Goal: Task Accomplishment & Management: Use online tool/utility

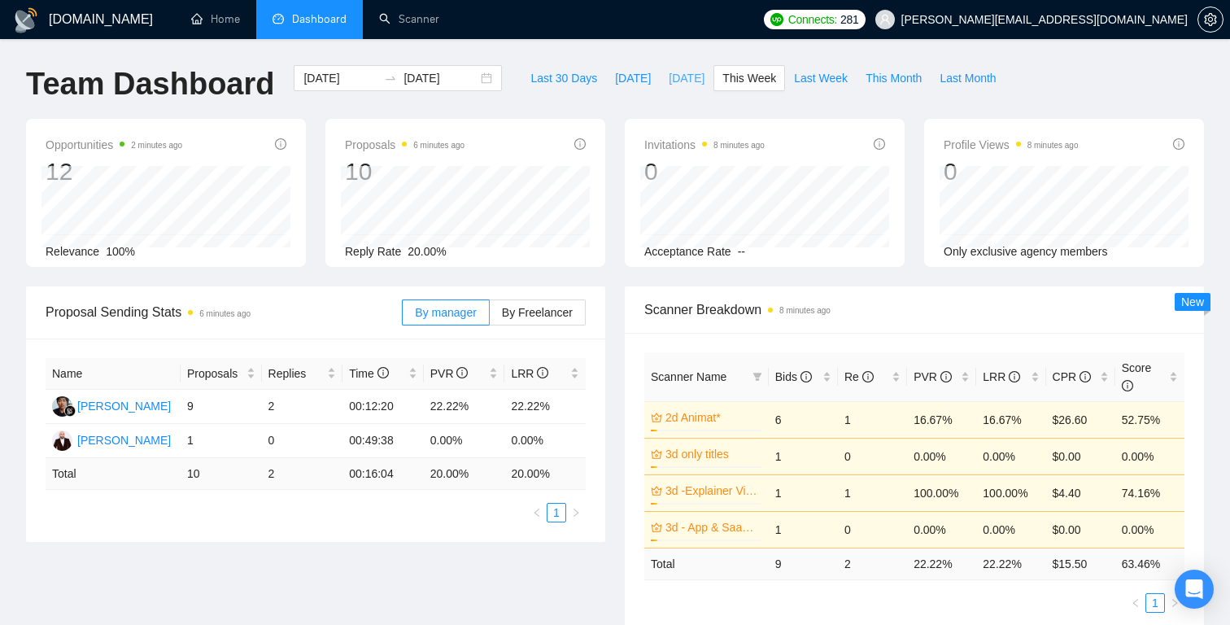
click at [686, 76] on span "[DATE]" at bounding box center [687, 78] width 36 height 18
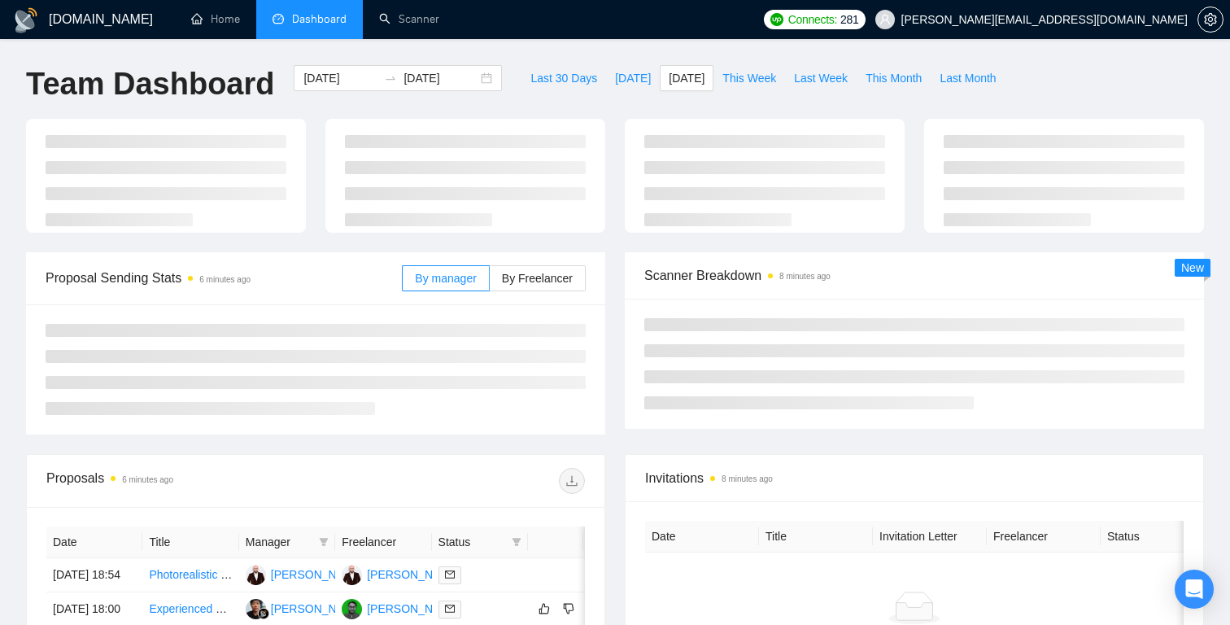
type input "[DATE]"
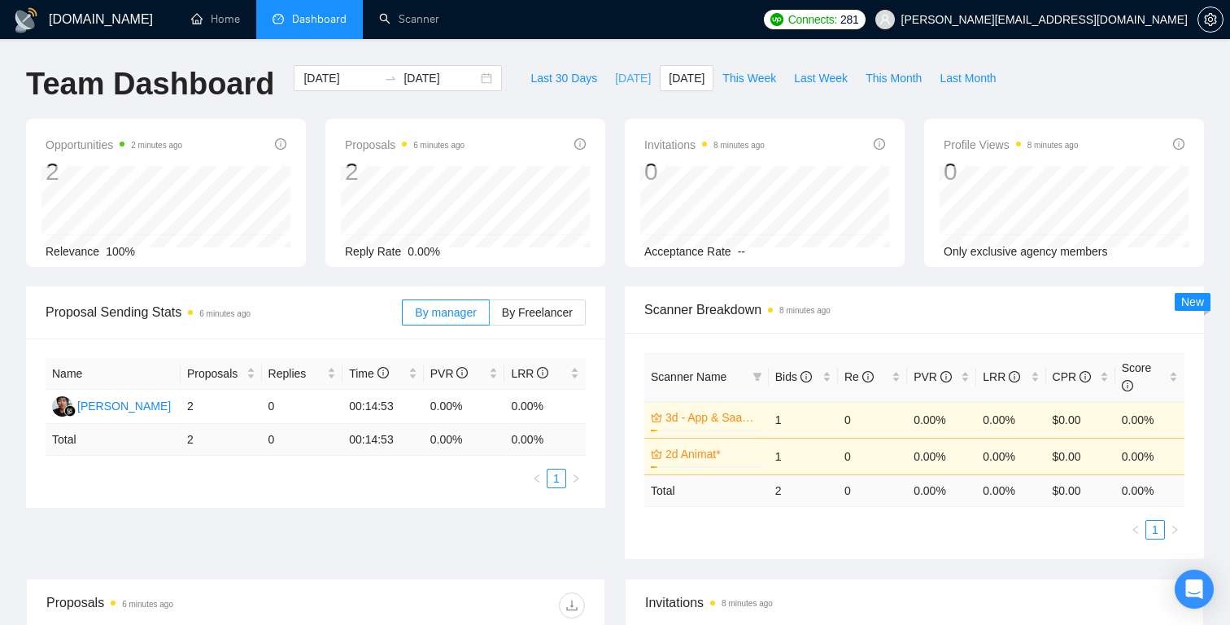
click at [622, 81] on span "[DATE]" at bounding box center [633, 78] width 36 height 18
type input "[DATE]"
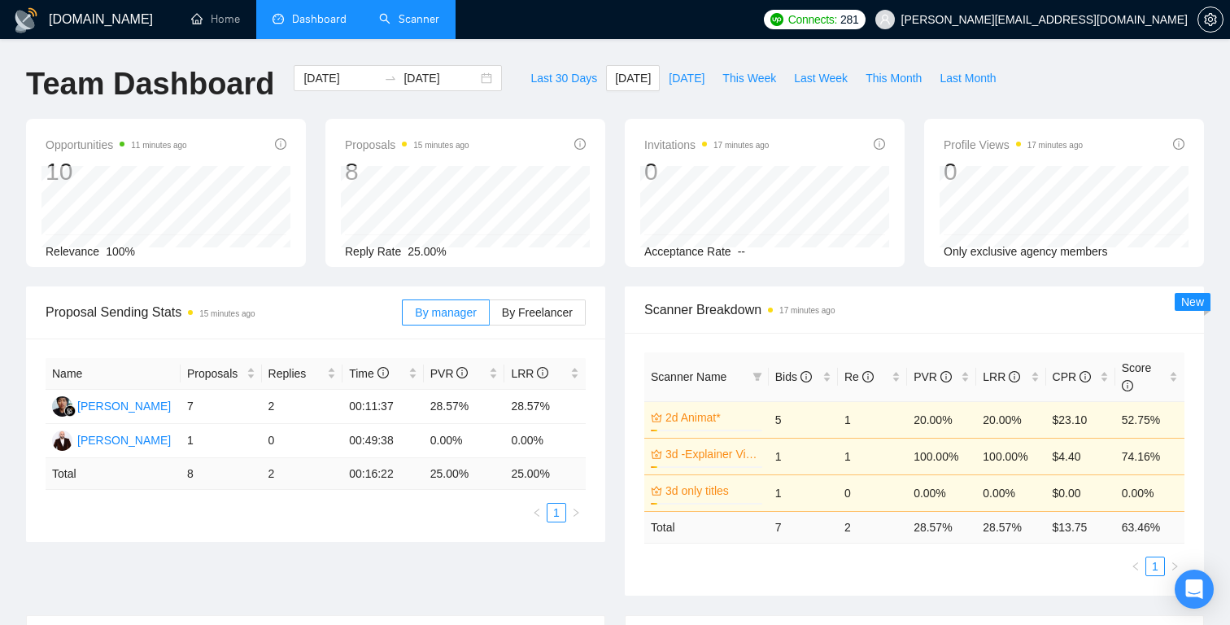
click at [422, 22] on link "Scanner" at bounding box center [409, 19] width 60 height 14
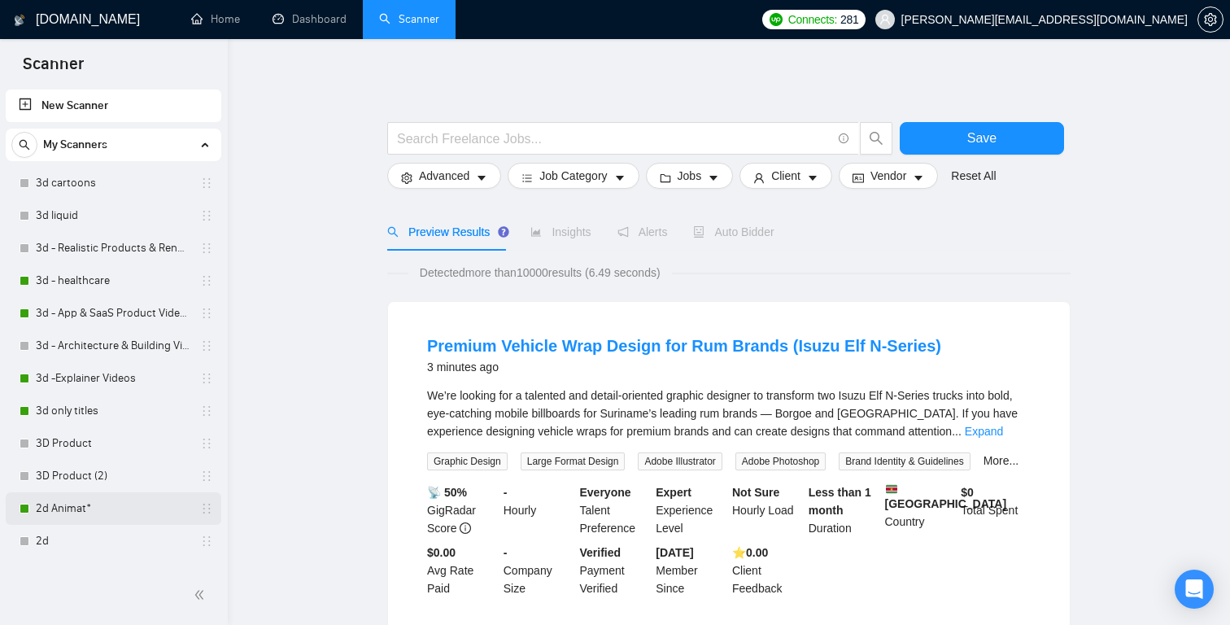
click at [79, 504] on link "2d Animat*" at bounding box center [113, 508] width 155 height 33
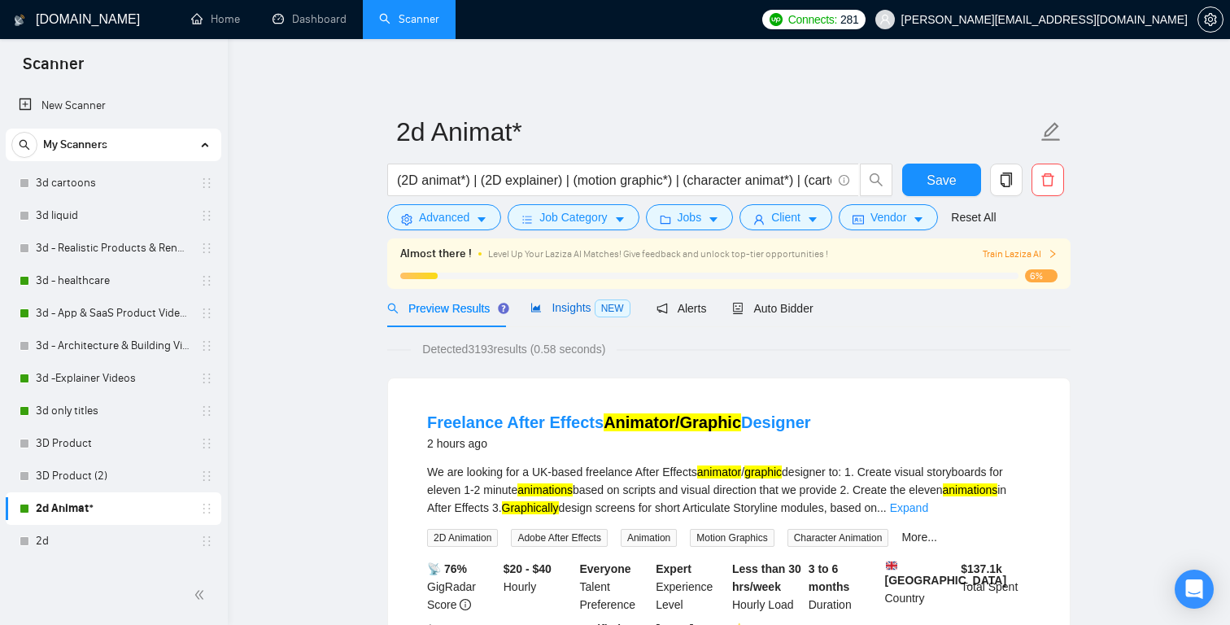
click at [594, 306] on span "Insights NEW" at bounding box center [580, 307] width 99 height 13
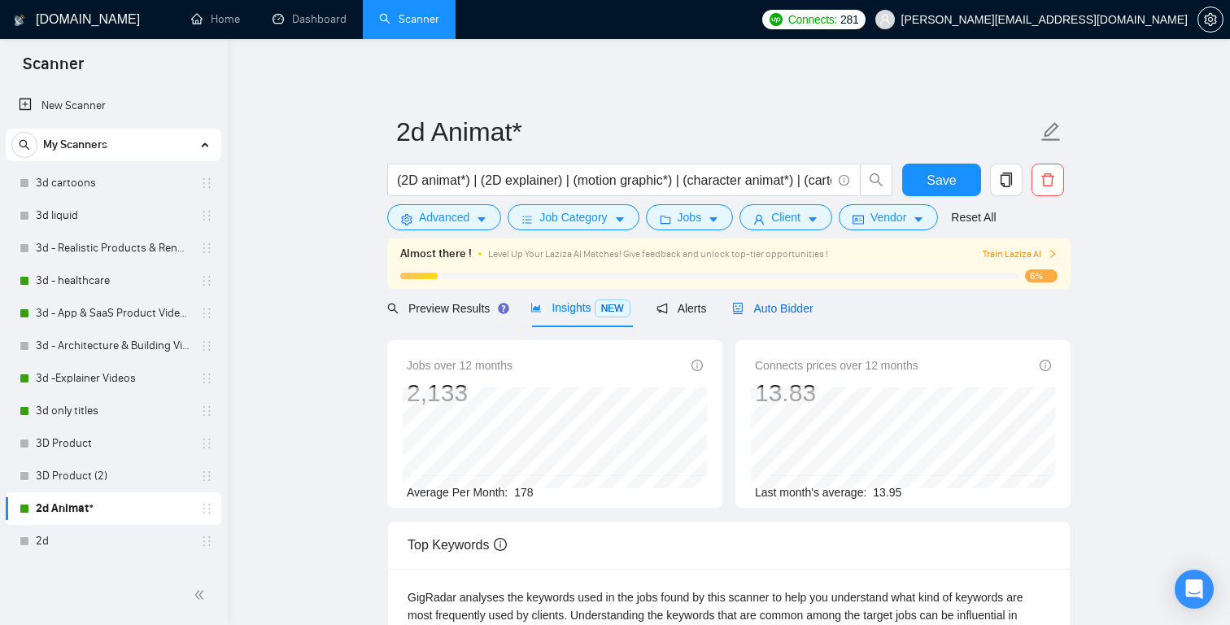
click at [758, 299] on div "Auto Bidder" at bounding box center [772, 308] width 81 height 18
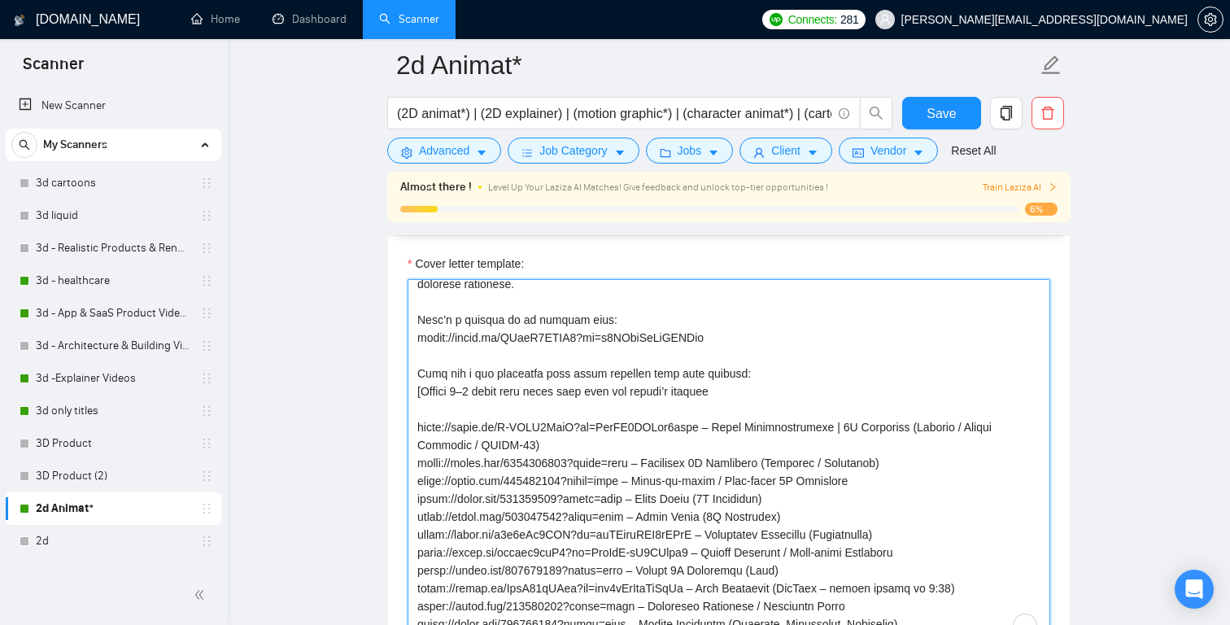
scroll to position [133, 0]
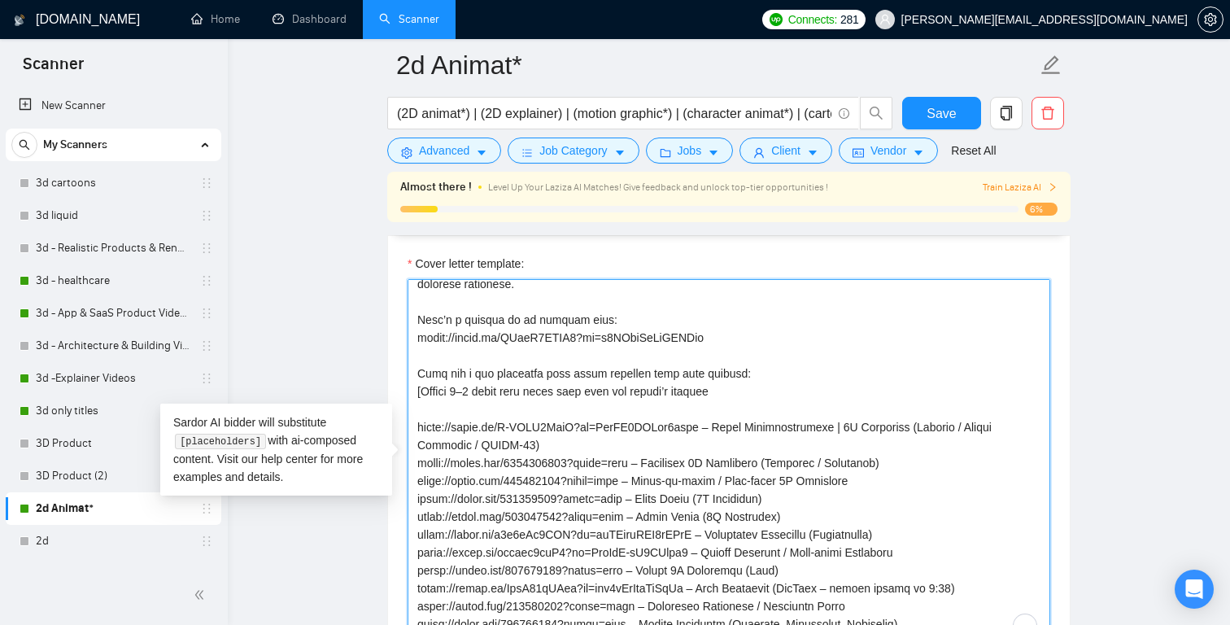
drag, startPoint x: 653, startPoint y: 461, endPoint x: 415, endPoint y: 468, distance: 238.5
click at [415, 468] on textarea "Cover letter template:" at bounding box center [729, 462] width 643 height 366
click at [569, 427] on textarea "Cover letter template:" at bounding box center [729, 462] width 643 height 366
click at [418, 424] on textarea "Cover letter template:" at bounding box center [729, 462] width 643 height 366
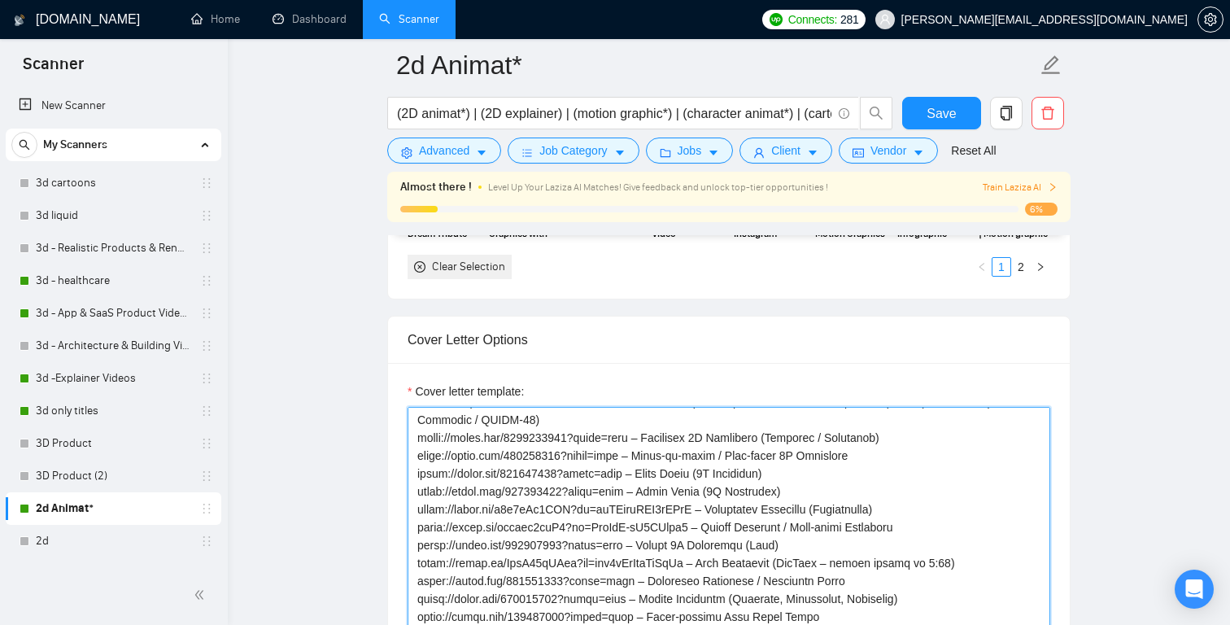
scroll to position [1825, 0]
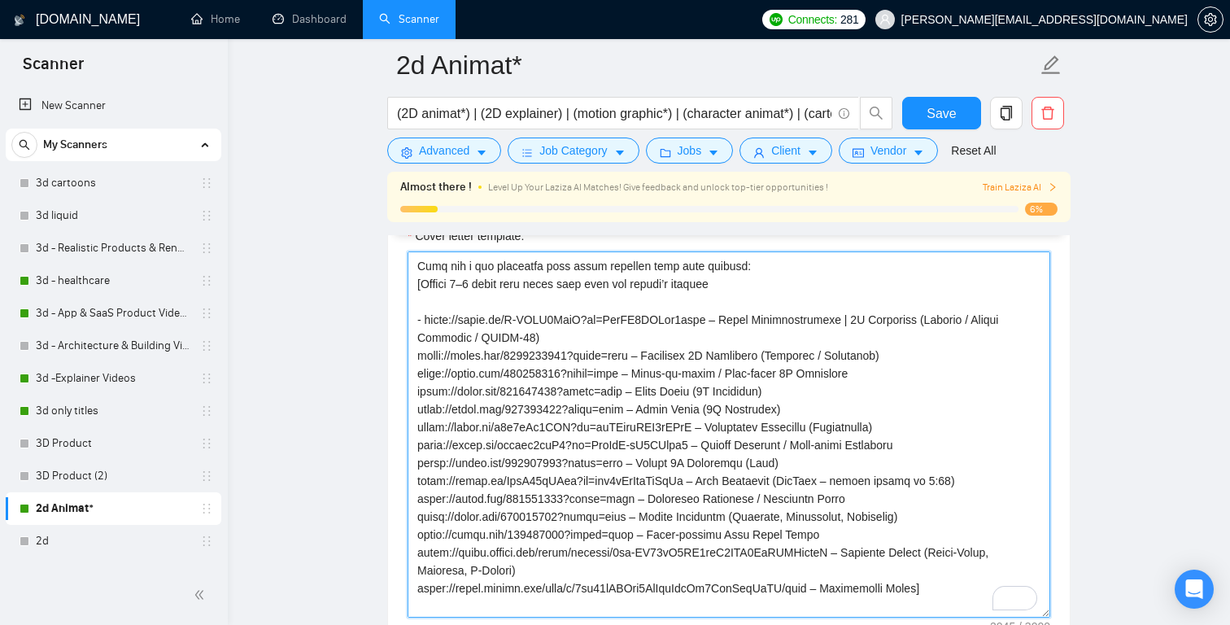
click at [417, 356] on textarea "Cover letter template:" at bounding box center [729, 434] width 643 height 366
click at [417, 376] on textarea "Cover letter template:" at bounding box center [729, 434] width 643 height 366
click at [418, 392] on textarea "Cover letter template:" at bounding box center [729, 434] width 643 height 366
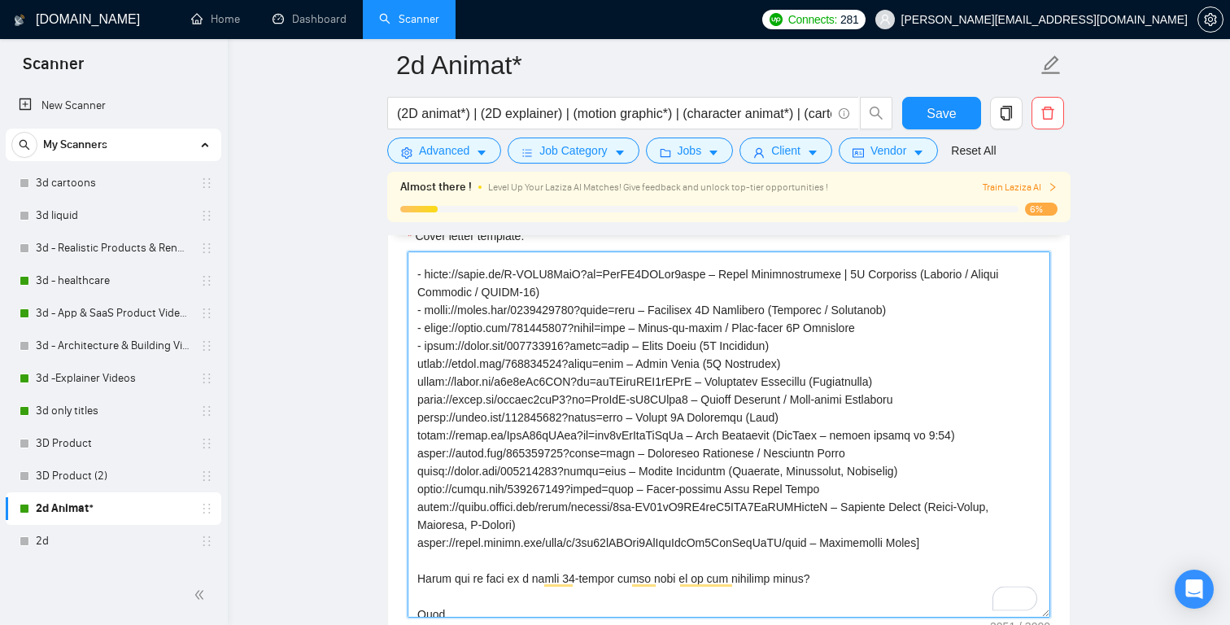
click at [418, 364] on textarea "Cover letter template:" at bounding box center [729, 434] width 643 height 366
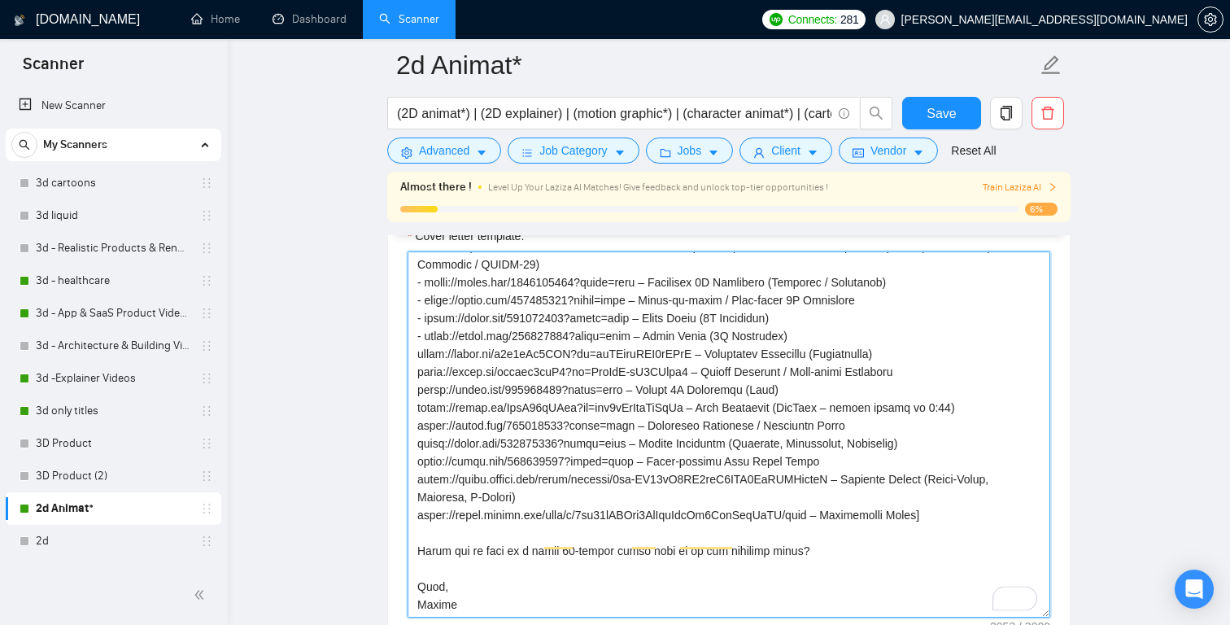
click at [417, 344] on textarea "Cover letter template:" at bounding box center [729, 434] width 643 height 366
click at [417, 356] on textarea "Cover letter template:" at bounding box center [729, 434] width 643 height 366
click at [418, 370] on textarea "Cover letter template:" at bounding box center [729, 434] width 643 height 366
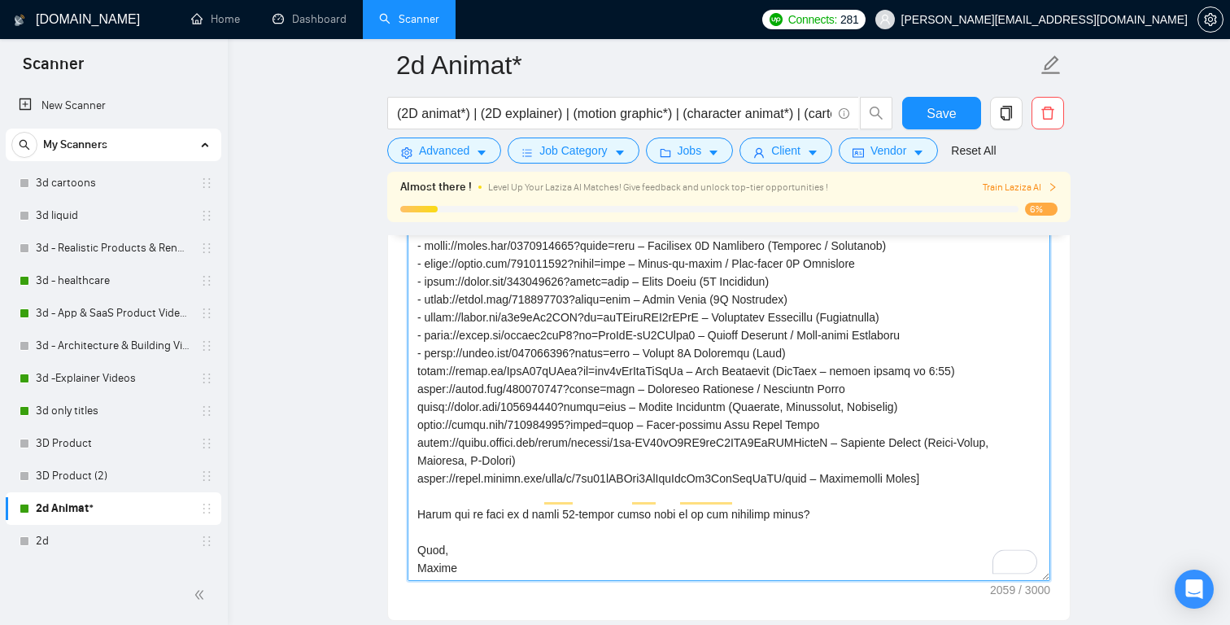
click at [418, 355] on textarea "Cover letter template:" at bounding box center [729, 398] width 643 height 366
click at [419, 372] on textarea "Cover letter template:" at bounding box center [729, 398] width 643 height 366
click at [419, 389] on textarea "Cover letter template:" at bounding box center [729, 398] width 643 height 366
click at [417, 409] on textarea "Cover letter template:" at bounding box center [729, 398] width 643 height 366
click at [415, 426] on textarea "Cover letter template:" at bounding box center [729, 398] width 643 height 366
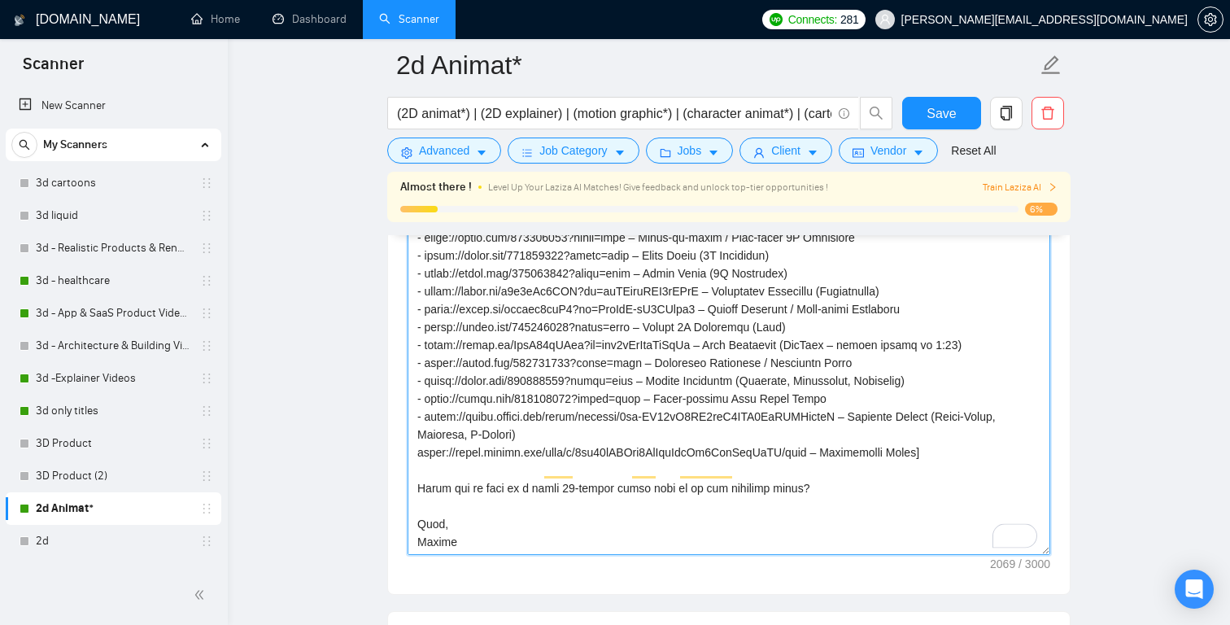
click at [416, 435] on textarea "Cover letter template:" at bounding box center [729, 372] width 643 height 366
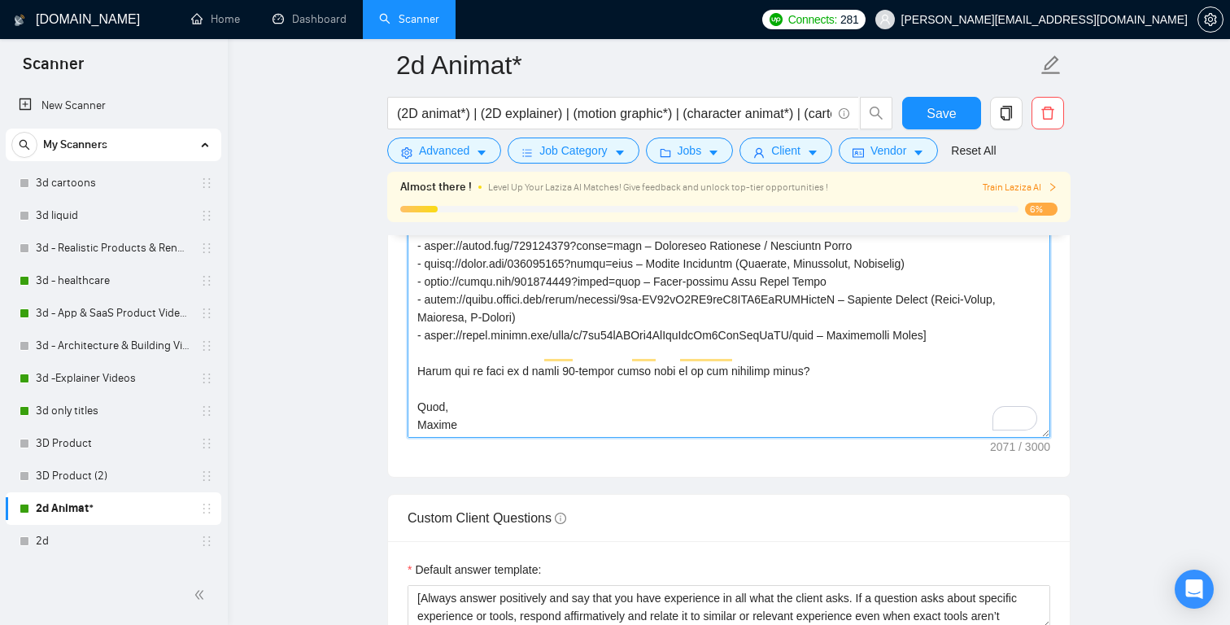
click at [496, 399] on textarea "Cover letter template:" at bounding box center [729, 255] width 643 height 366
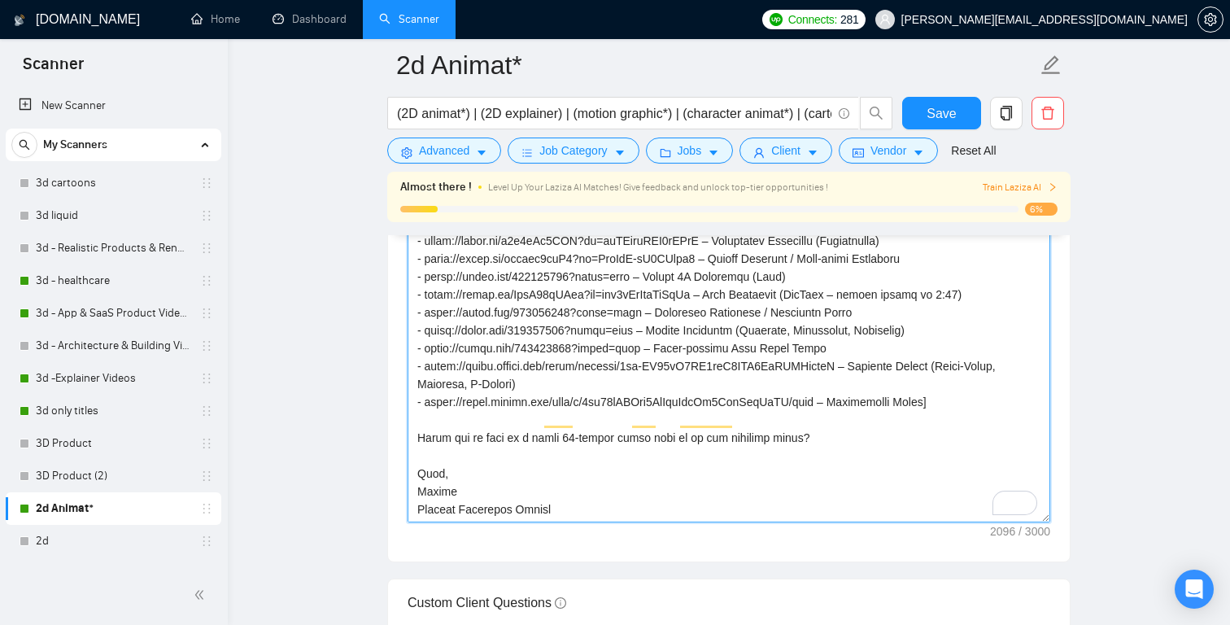
click at [966, 387] on textarea "Cover letter template:" at bounding box center [729, 339] width 643 height 366
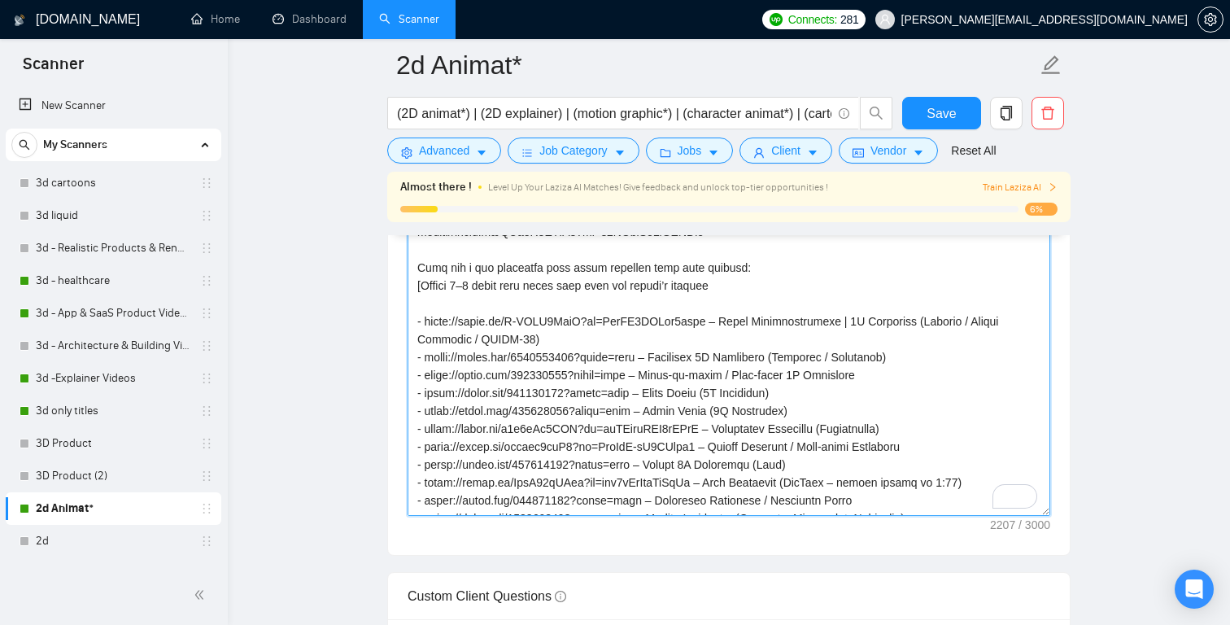
scroll to position [256, 0]
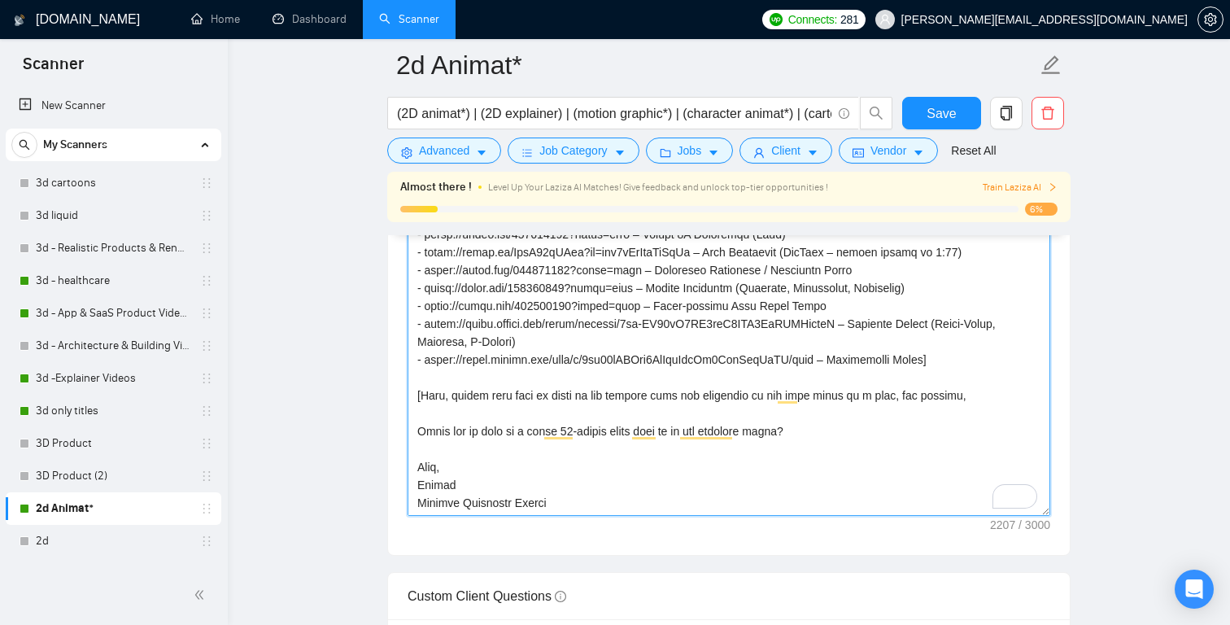
click at [942, 357] on textarea "Cover letter template:" at bounding box center [729, 333] width 643 height 366
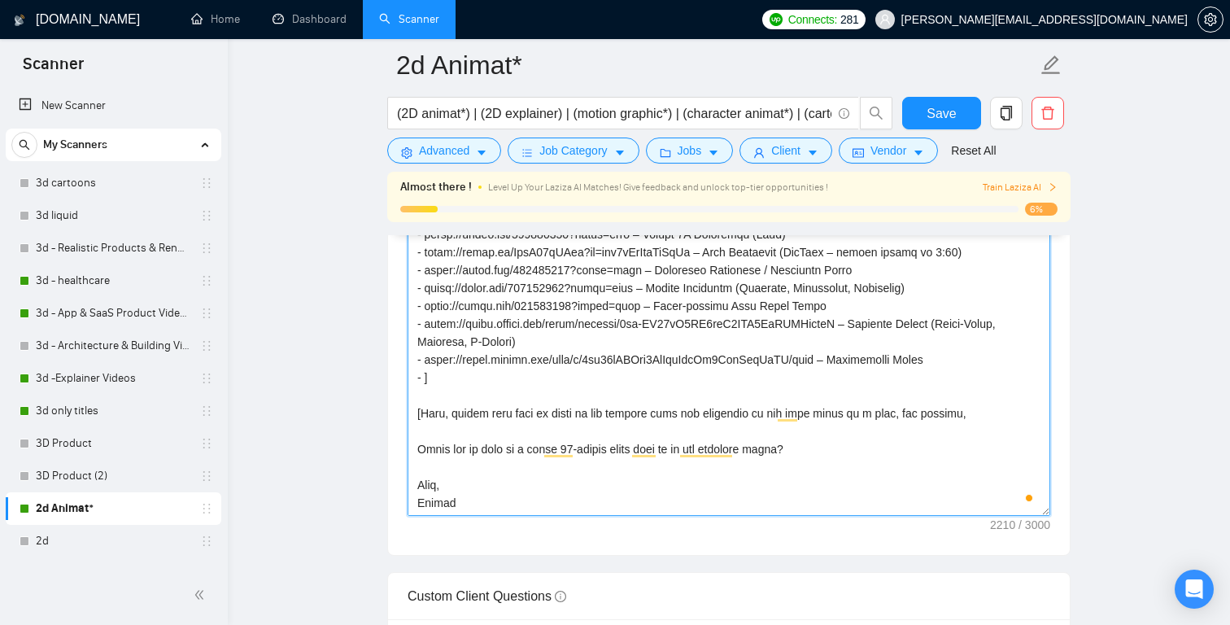
paste textarea "[URL][DOMAIN_NAME]"
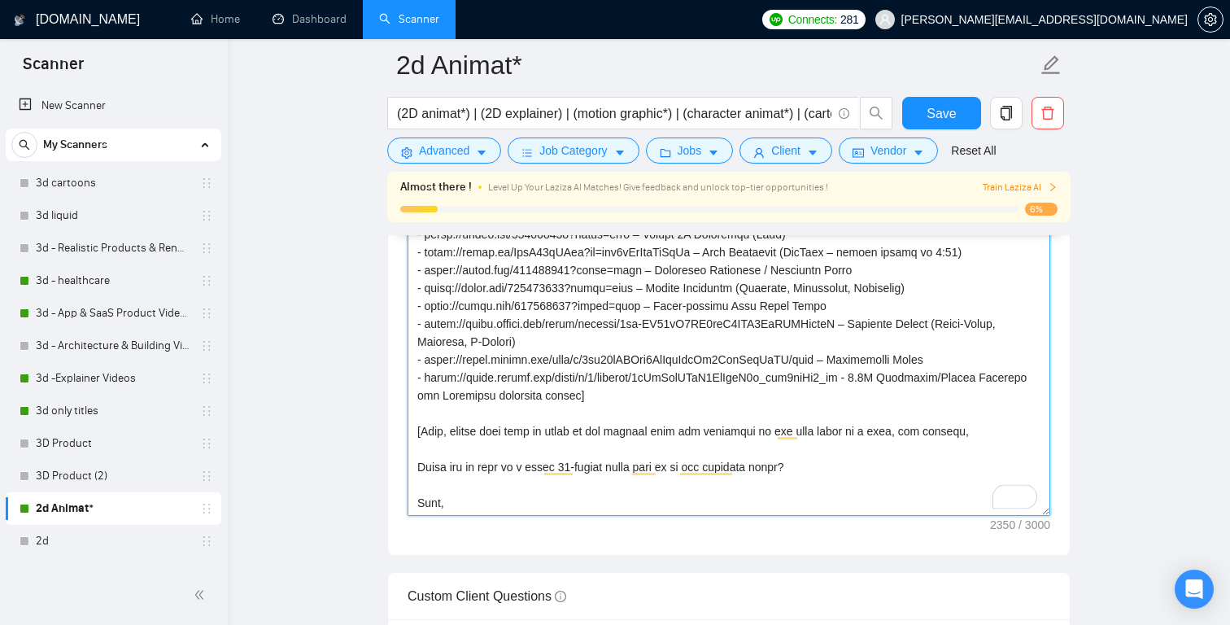
drag, startPoint x: 491, startPoint y: 395, endPoint x: 628, endPoint y: 335, distance: 149.8
click at [500, 395] on textarea "Cover letter template:" at bounding box center [729, 333] width 643 height 366
drag, startPoint x: 968, startPoint y: 429, endPoint x: 879, endPoint y: 437, distance: 89.9
click at [879, 437] on textarea "Cover letter template:" at bounding box center [729, 333] width 643 height 366
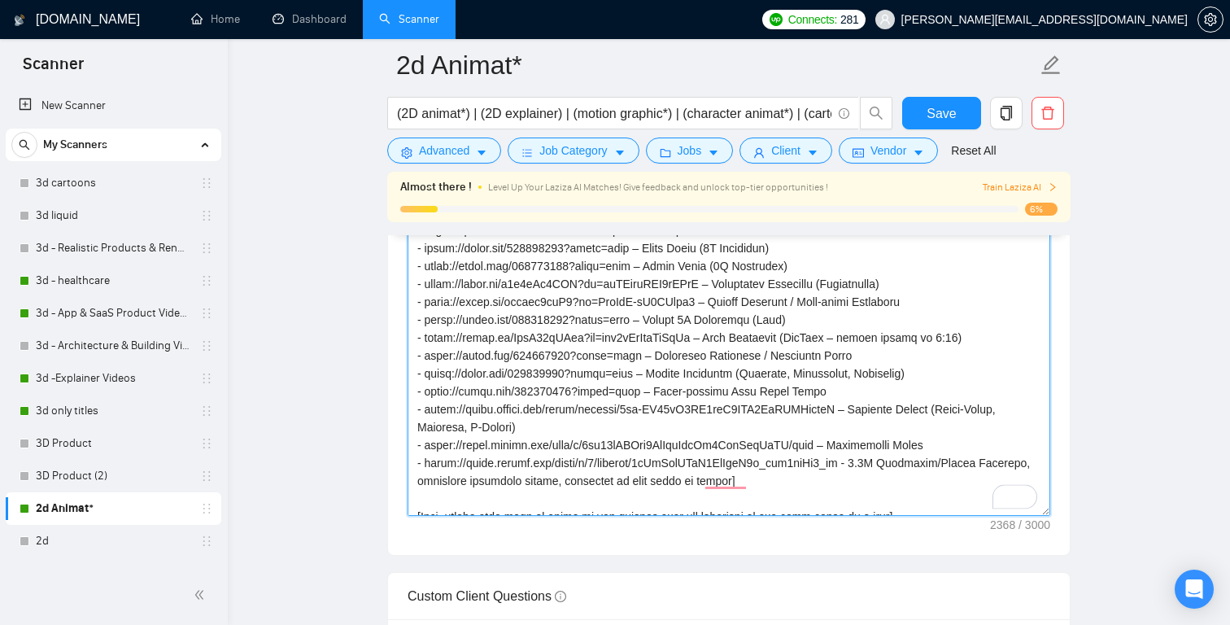
scroll to position [212, 0]
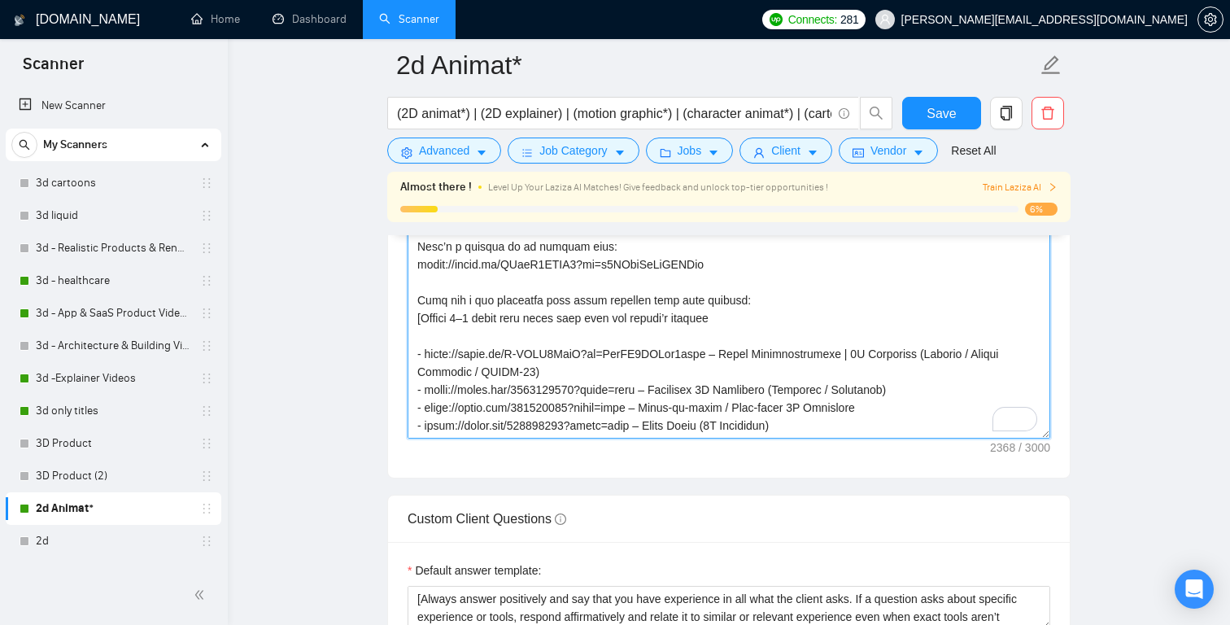
click at [470, 316] on textarea "Cover letter template:" at bounding box center [729, 255] width 643 height 366
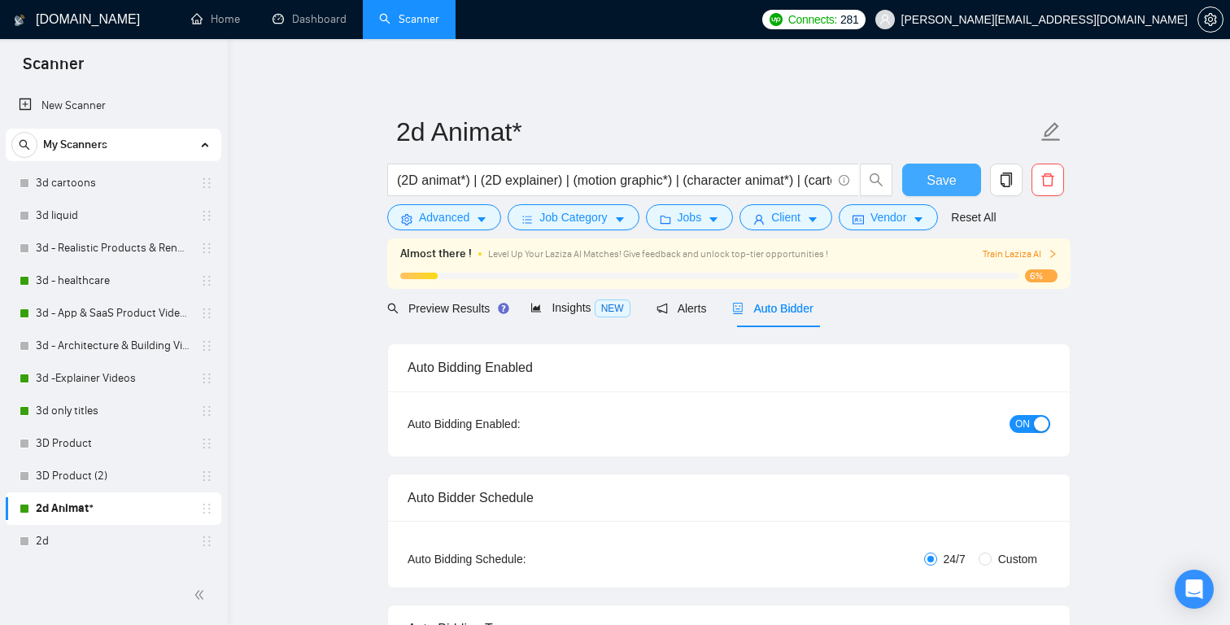
type textarea "[Lor "Ip" dol sit a cons ad elits do eius, te inc - utlab etdo "Ma"] [Aliquaeni…"
click at [950, 181] on span "Save" at bounding box center [941, 180] width 29 height 20
click at [1034, 252] on span "Train Laziza AI" at bounding box center [1020, 254] width 75 height 15
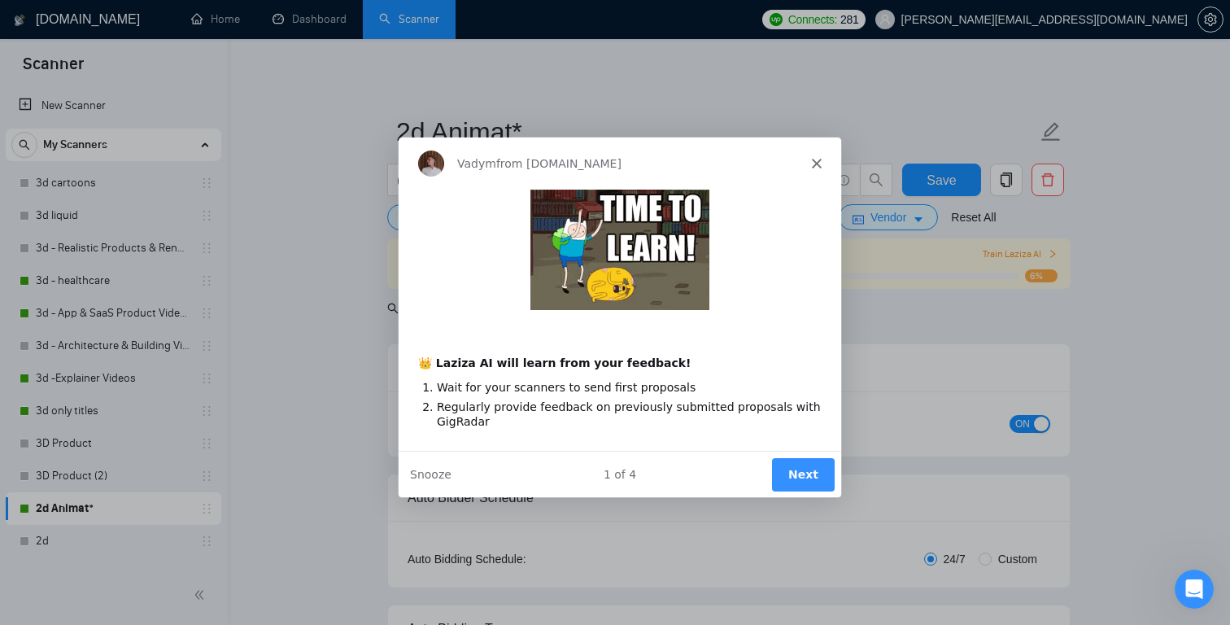
click at [793, 469] on button "Next" at bounding box center [802, 473] width 63 height 33
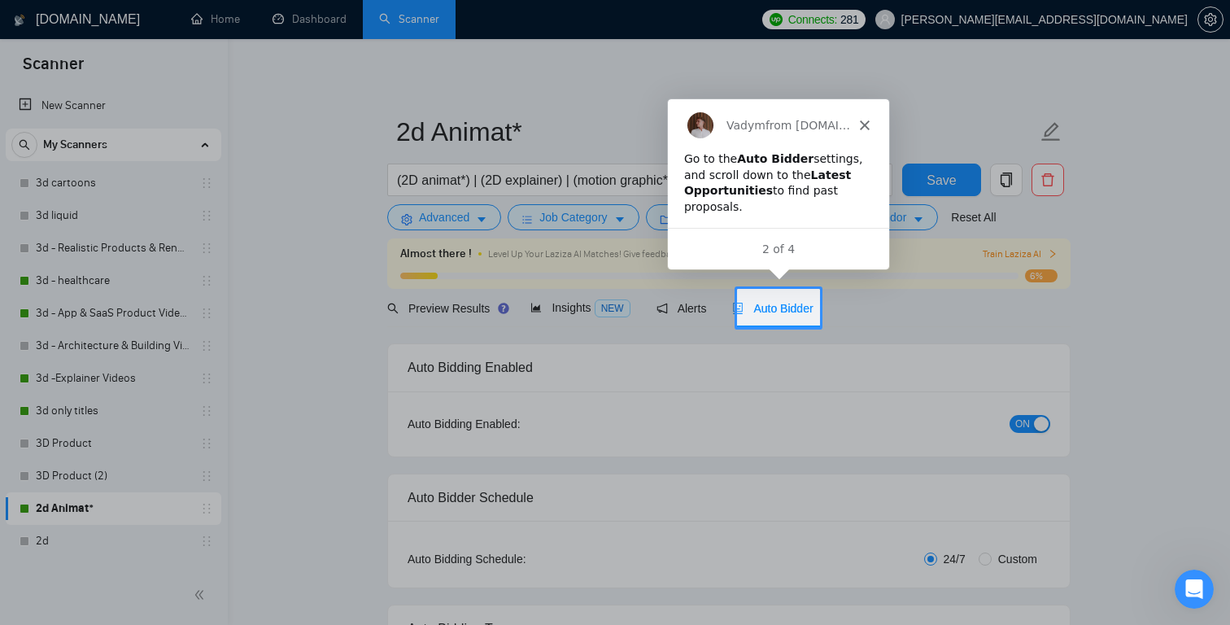
click at [791, 304] on span "Auto Bidder" at bounding box center [772, 308] width 81 height 13
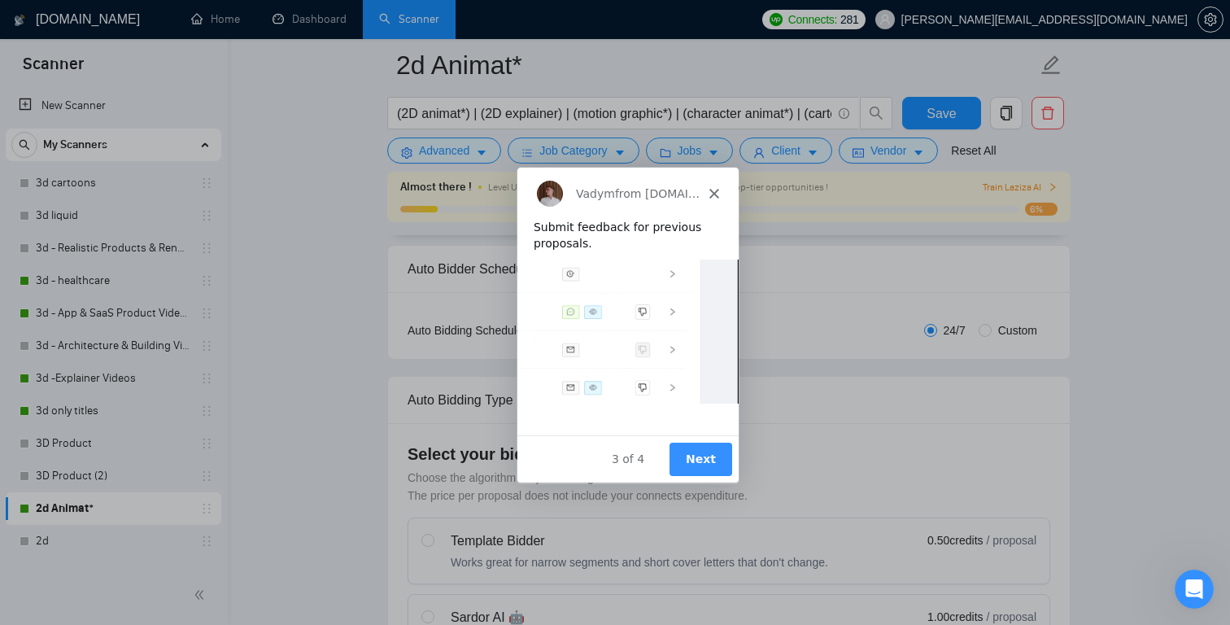
click at [709, 453] on button "Next" at bounding box center [700, 458] width 63 height 33
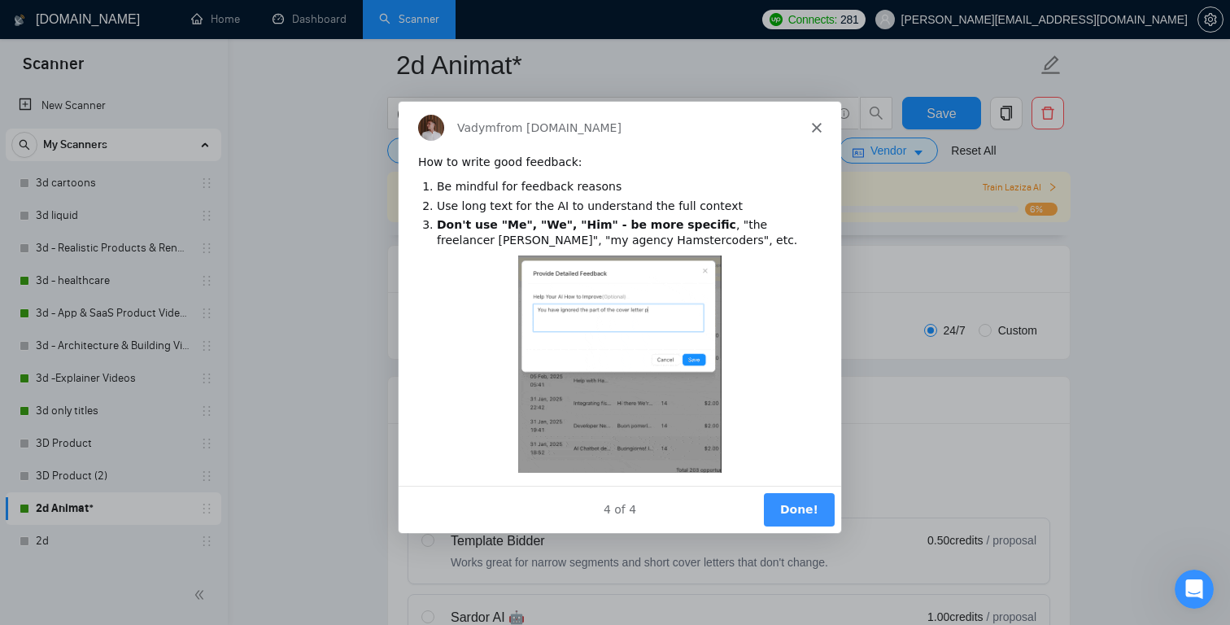
click at [817, 125] on icon "Close" at bounding box center [816, 126] width 10 height 10
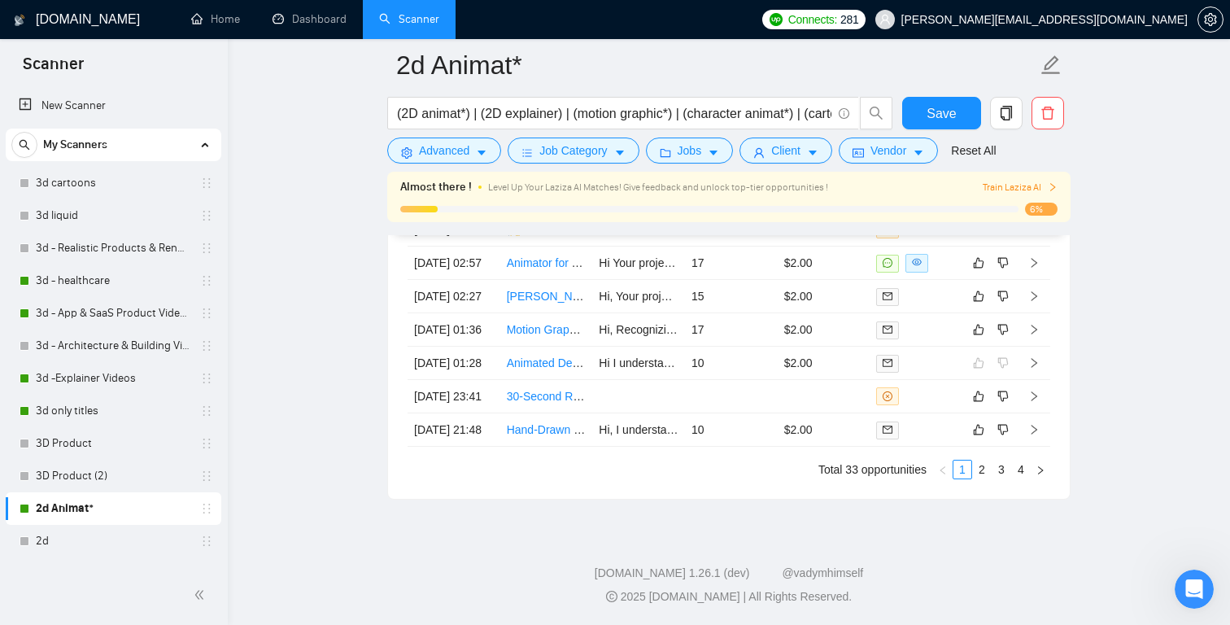
scroll to position [4461, 0]
click at [983, 478] on link "2" at bounding box center [982, 470] width 18 height 18
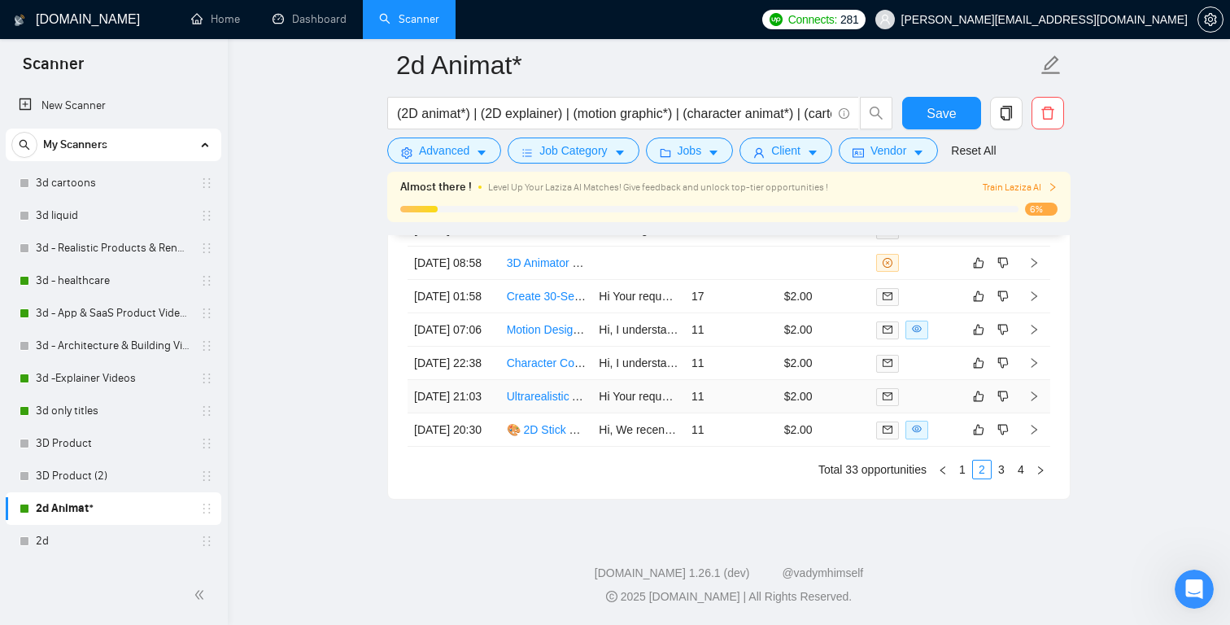
scroll to position [4481, 0]
click at [965, 478] on link "1" at bounding box center [963, 470] width 18 height 18
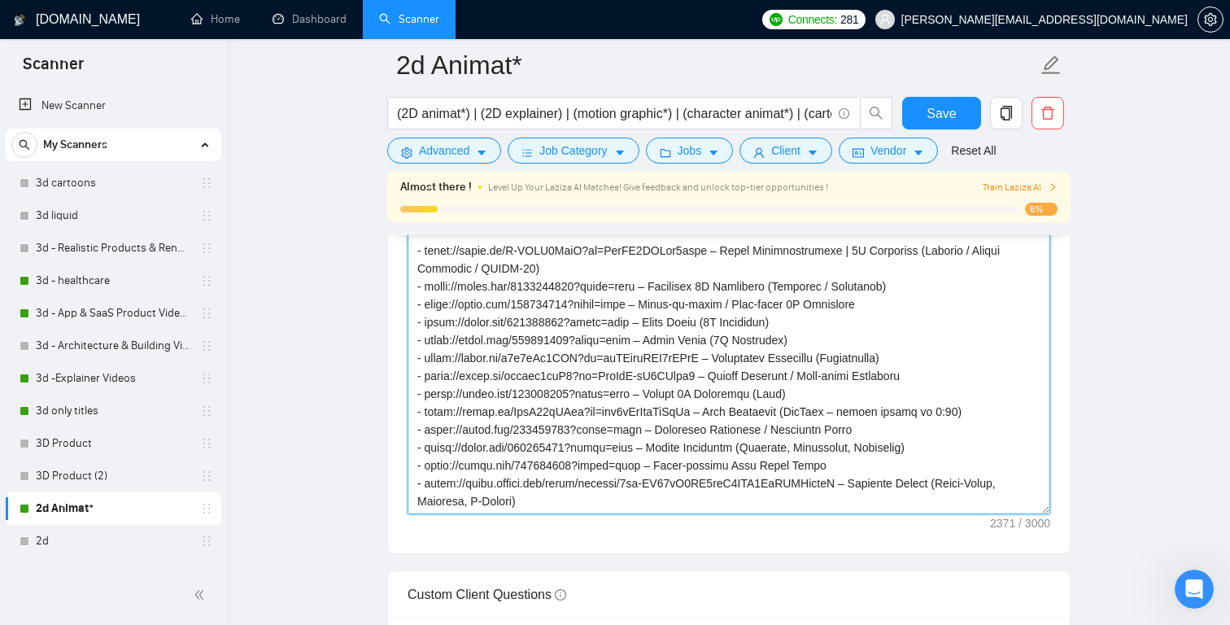
scroll to position [179, 0]
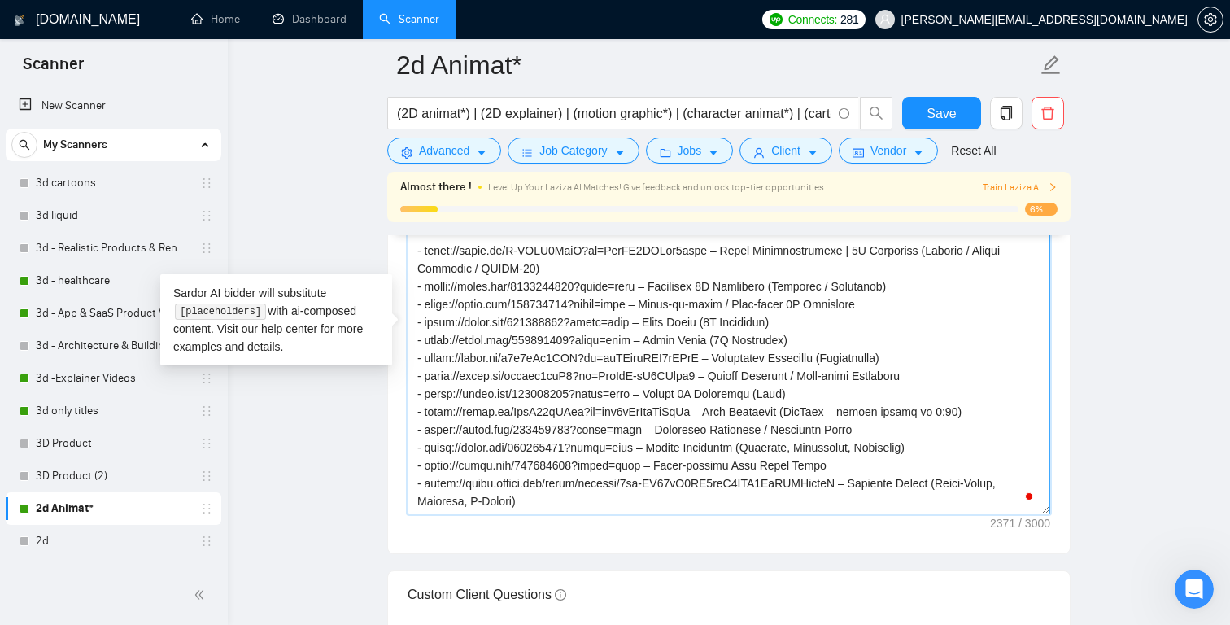
drag, startPoint x: 712, startPoint y: 356, endPoint x: 429, endPoint y: 354, distance: 283.2
click at [429, 354] on textarea "Cover letter template:" at bounding box center [729, 331] width 643 height 366
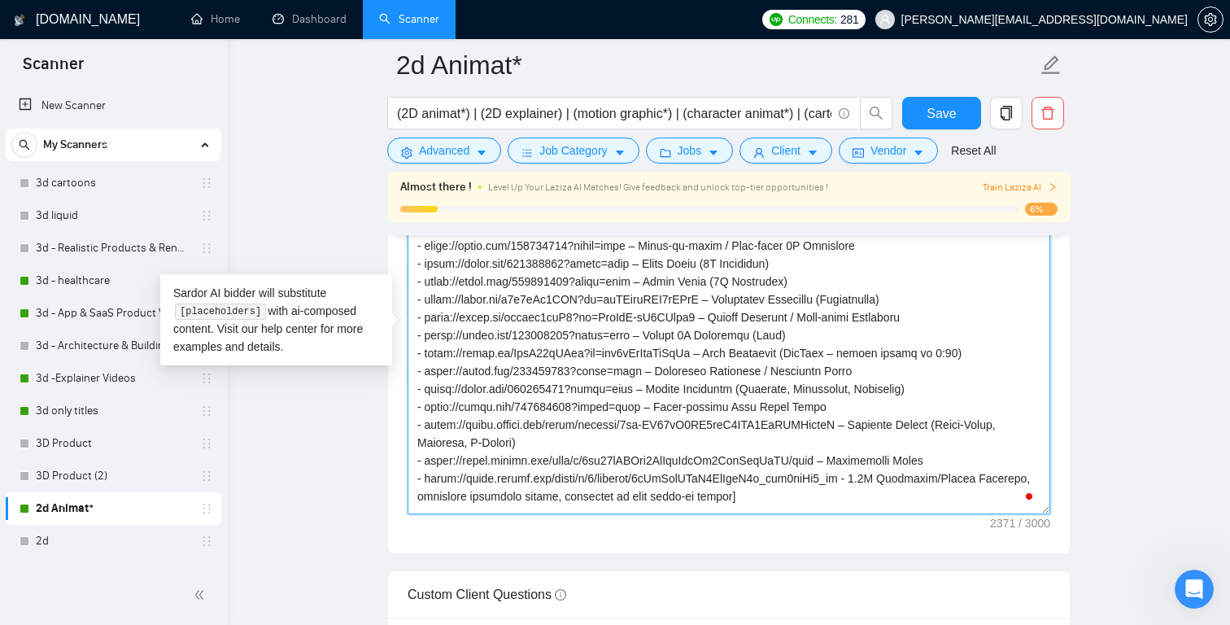
scroll to position [267, 0]
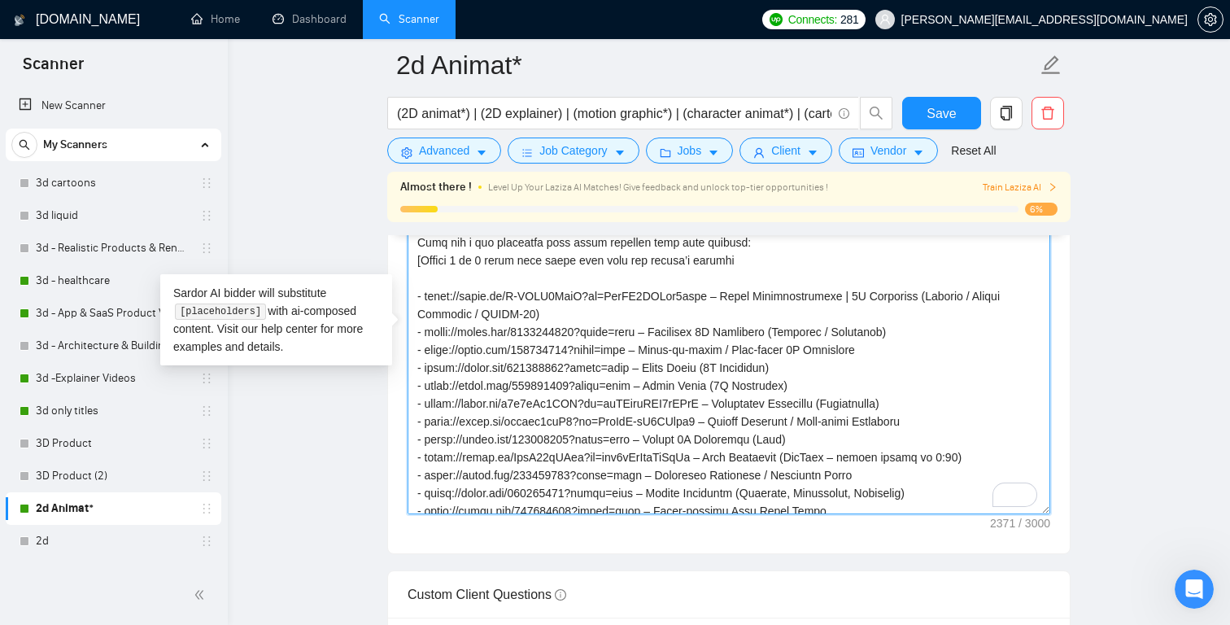
click at [925, 400] on textarea "Cover letter template:" at bounding box center [729, 331] width 643 height 366
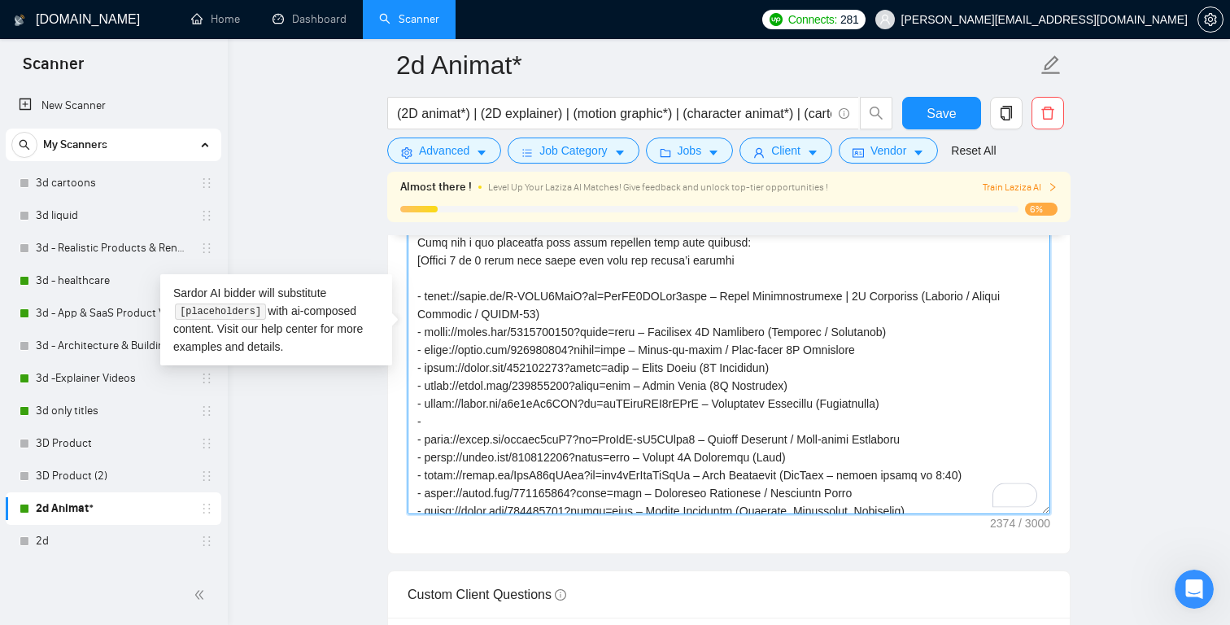
paste textarea "[URL][DOMAIN_NAME]"
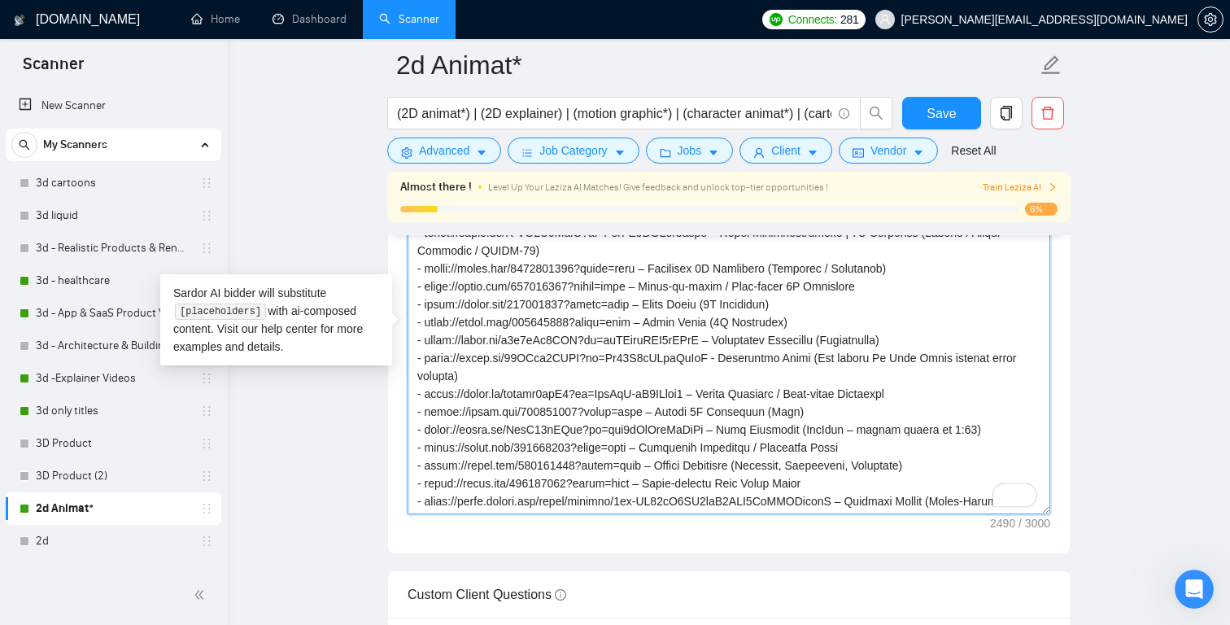
scroll to position [242, 0]
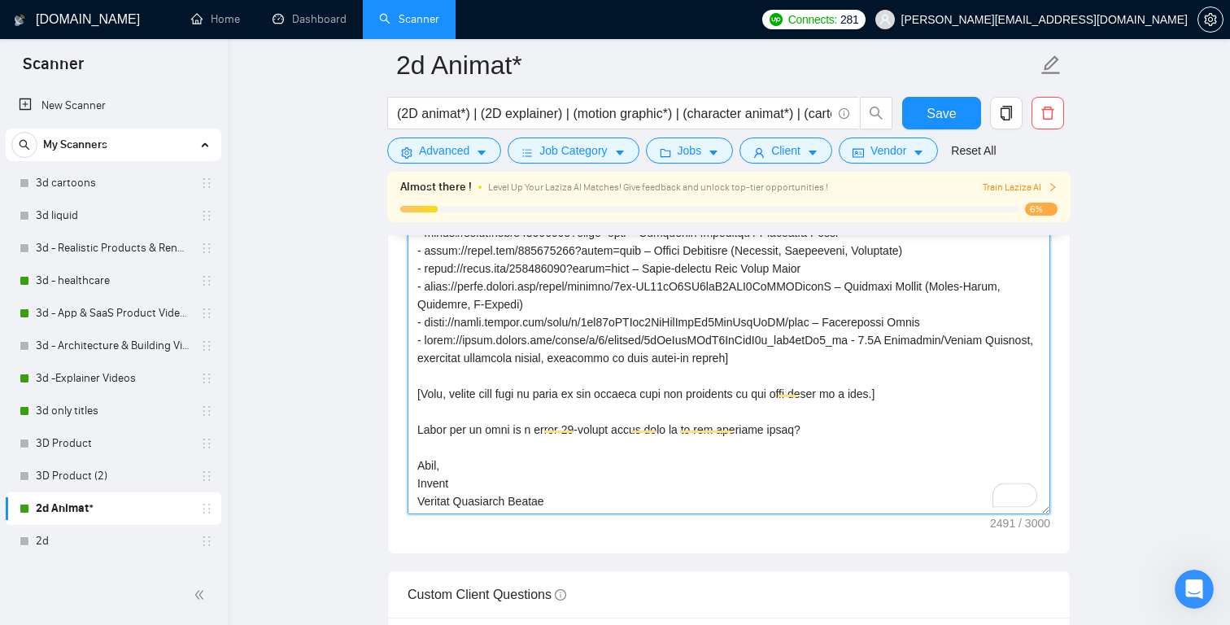
type textarea "[Lor "Ip" dol sit a cons ad elits do eius, te inc - utlab etdo "Ma"] [Aliquaeni…"
click at [898, 389] on textarea "Cover letter template:" at bounding box center [729, 331] width 643 height 366
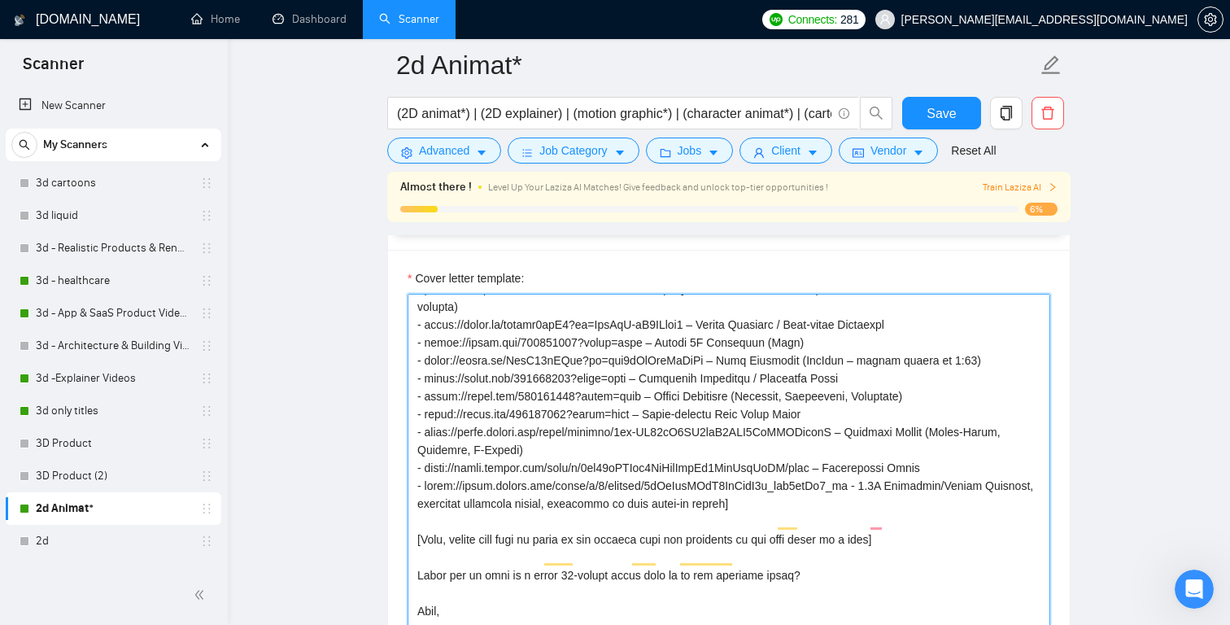
drag, startPoint x: 824, startPoint y: 449, endPoint x: 426, endPoint y: 443, distance: 398.8
click at [426, 443] on textarea "Cover letter template:" at bounding box center [729, 477] width 643 height 366
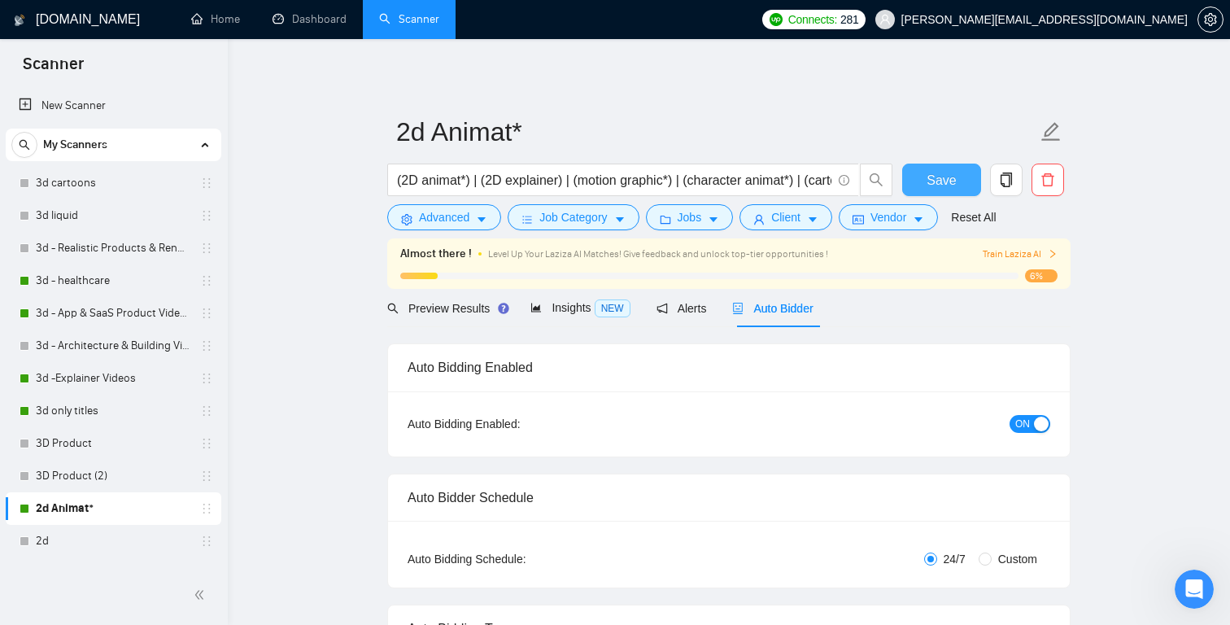
click at [949, 180] on span "Save" at bounding box center [941, 180] width 29 height 20
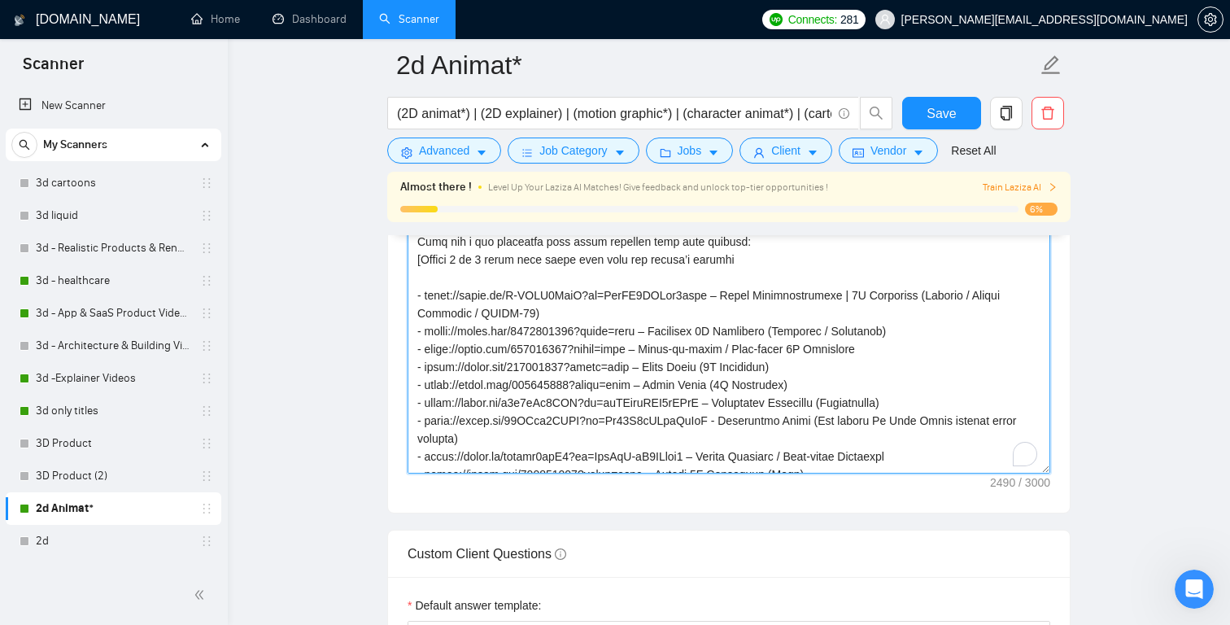
scroll to position [94, 0]
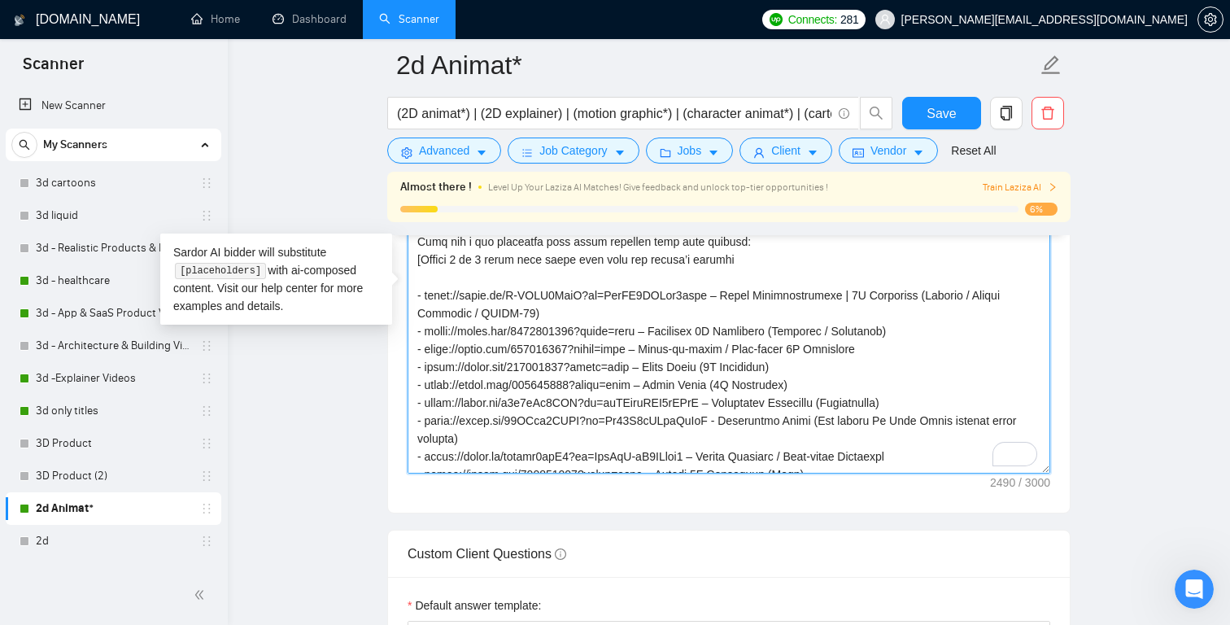
drag, startPoint x: 653, startPoint y: 347, endPoint x: 428, endPoint y: 345, distance: 225.4
click at [428, 345] on textarea "Cover letter template:" at bounding box center [729, 290] width 643 height 366
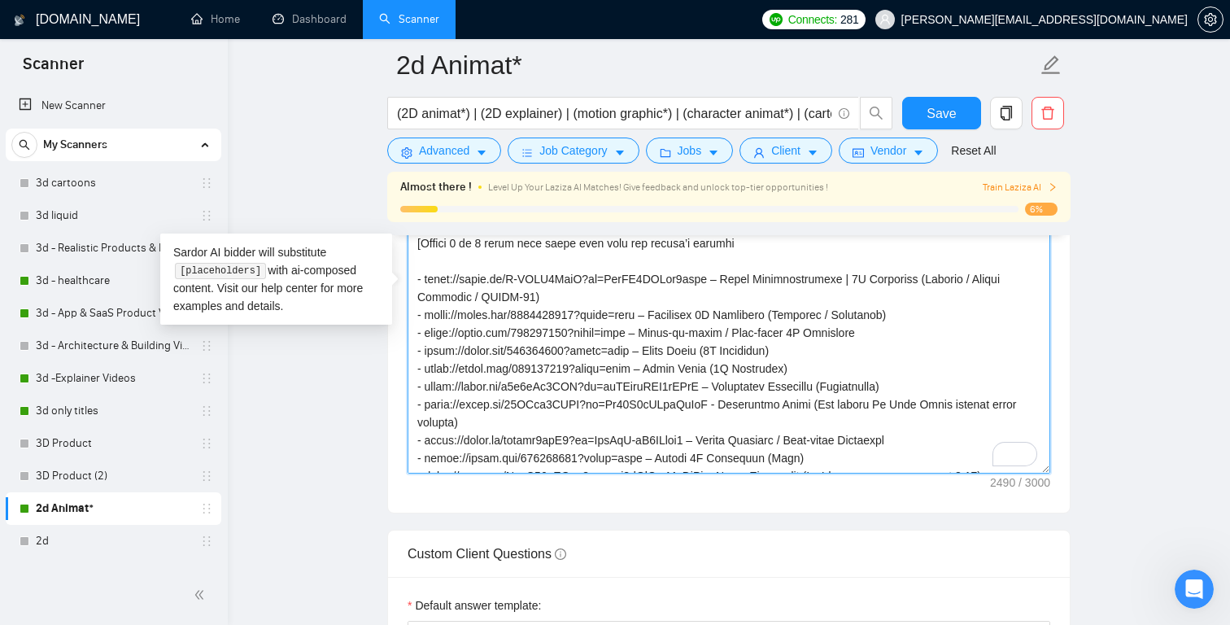
drag, startPoint x: 655, startPoint y: 352, endPoint x: 428, endPoint y: 352, distance: 227.0
click at [428, 352] on textarea "Cover letter template:" at bounding box center [729, 290] width 643 height 366
drag, startPoint x: 911, startPoint y: 329, endPoint x: 668, endPoint y: 336, distance: 242.6
click at [668, 336] on textarea "Cover letter template:" at bounding box center [729, 290] width 643 height 366
click at [667, 352] on textarea "Cover letter template:" at bounding box center [729, 290] width 643 height 366
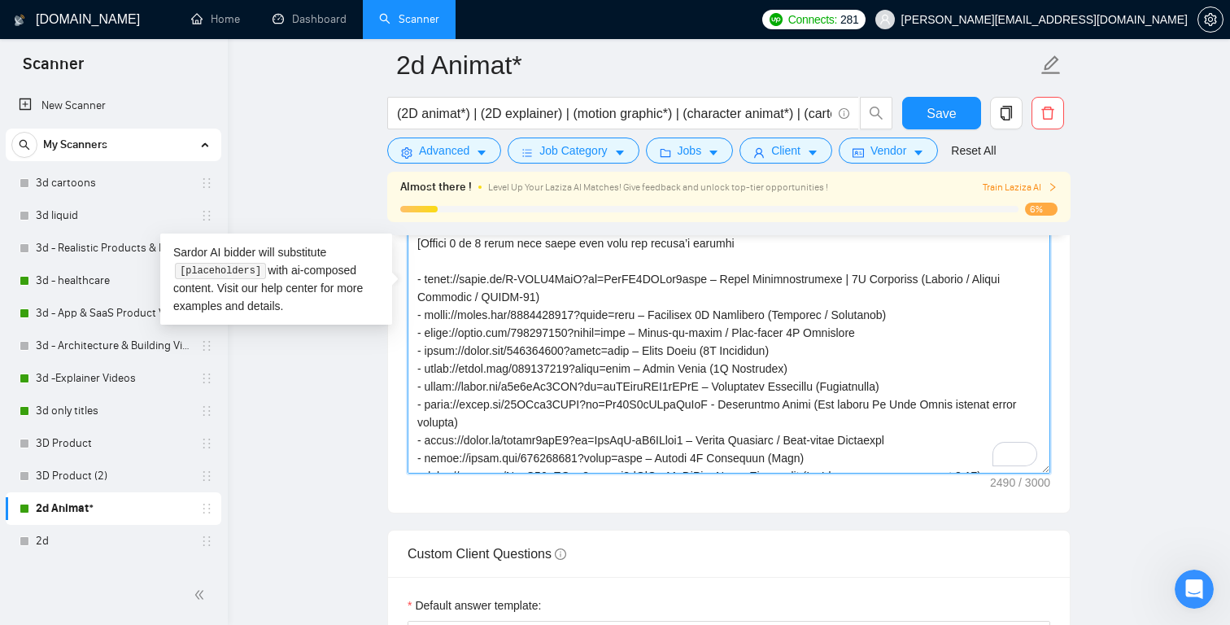
paste textarea "Frame-by-frame / Hand-drawn 2D Animation"
click at [492, 366] on textarea "Cover letter template:" at bounding box center [729, 290] width 643 height 366
drag, startPoint x: 654, startPoint y: 368, endPoint x: 428, endPoint y: 365, distance: 226.2
click at [428, 365] on textarea "Cover letter template:" at bounding box center [729, 290] width 643 height 366
drag, startPoint x: 991, startPoint y: 347, endPoint x: 669, endPoint y: 350, distance: 322.3
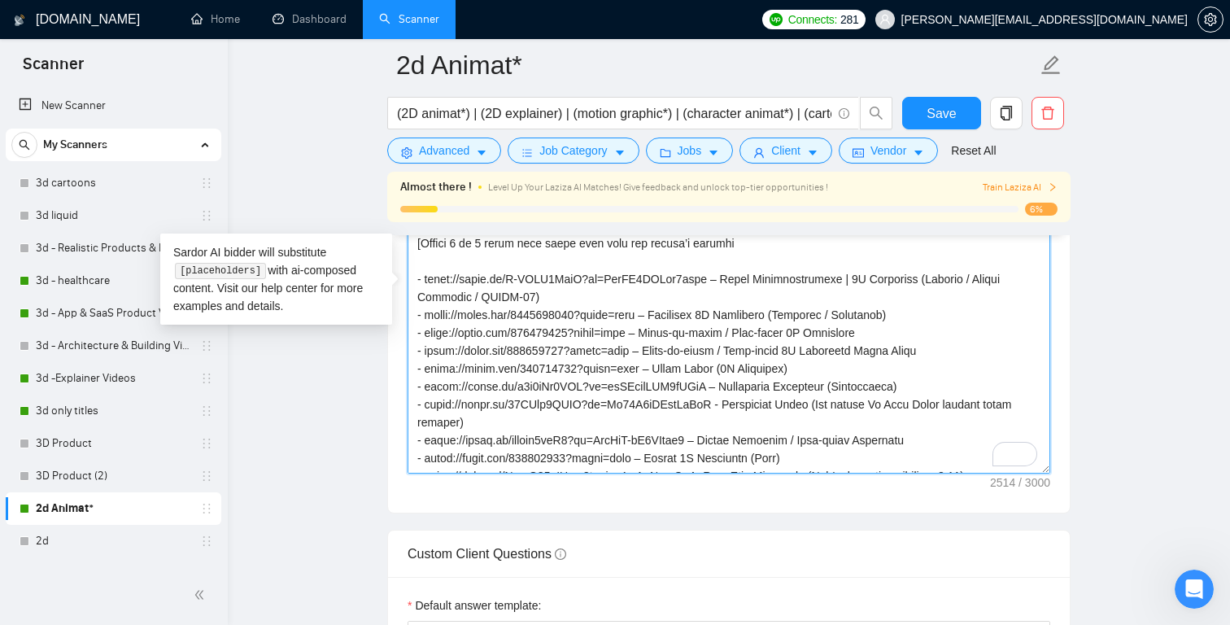
click at [669, 350] on textarea "Cover letter template:" at bounding box center [729, 290] width 643 height 366
drag, startPoint x: 830, startPoint y: 369, endPoint x: 671, endPoint y: 365, distance: 158.7
click at [671, 365] on textarea "Cover letter template:" at bounding box center [729, 290] width 643 height 366
paste textarea "Frame-by-frame / Hand-drawn 2D Animation Music Video"
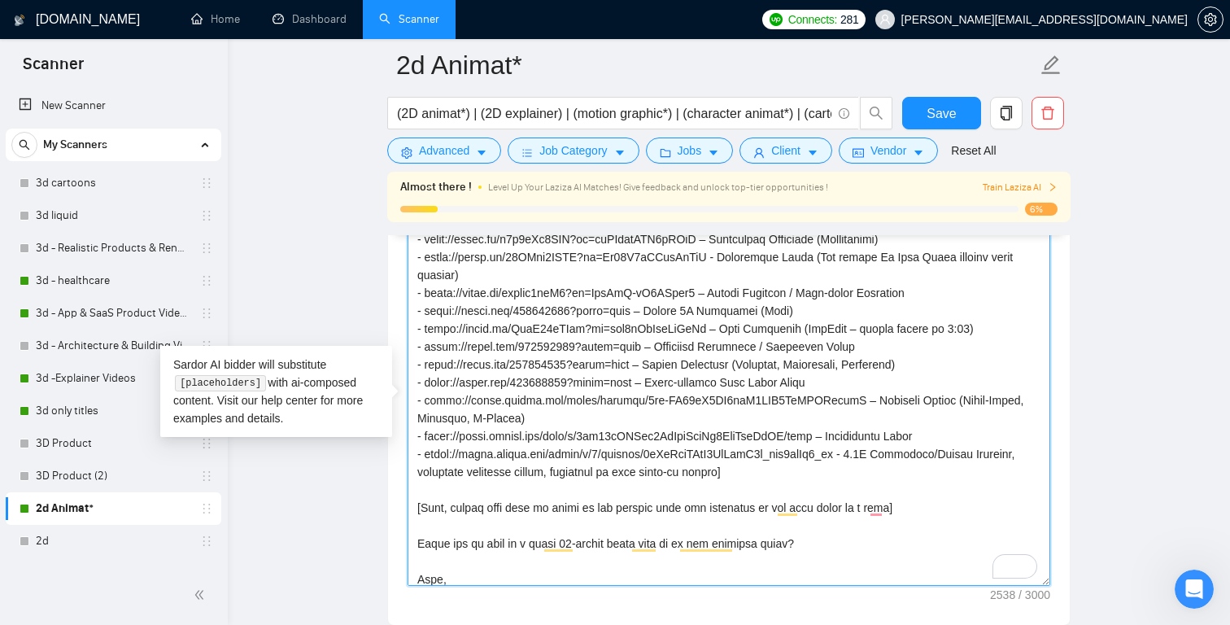
scroll to position [347, 0]
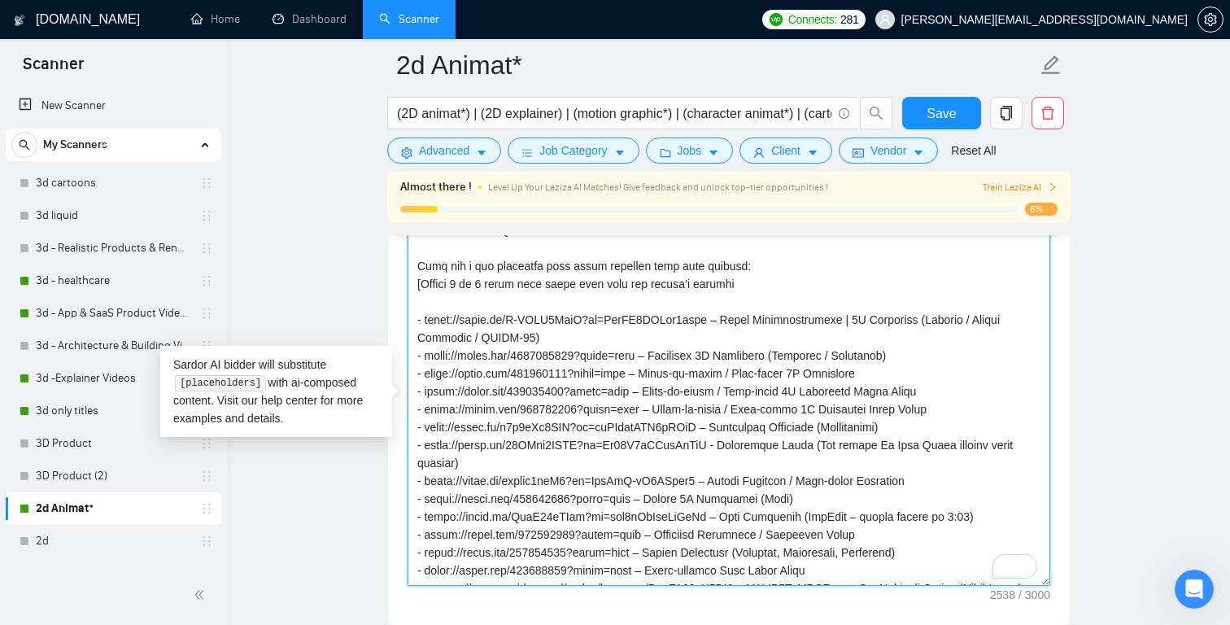
click at [621, 330] on textarea "Cover letter template:" at bounding box center [729, 403] width 643 height 366
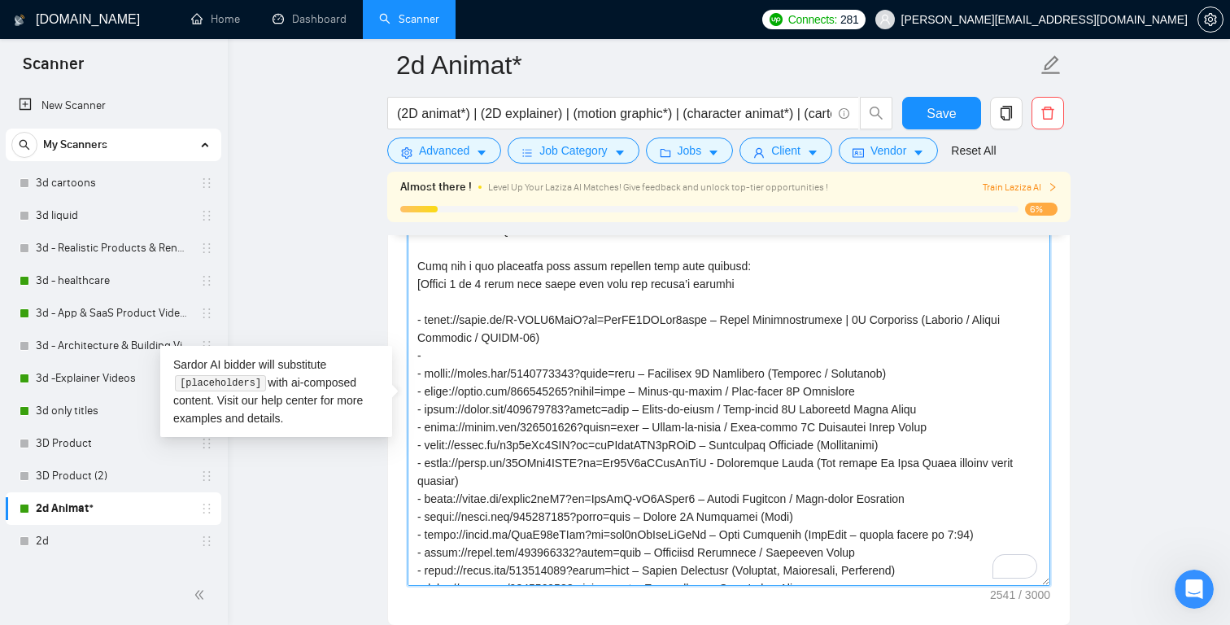
paste textarea "https://drive.google.com/file/d/1RarNUCAMwnqNI_fnYx1Gzp7Z5aLgY7uC/view?usp=shar…"
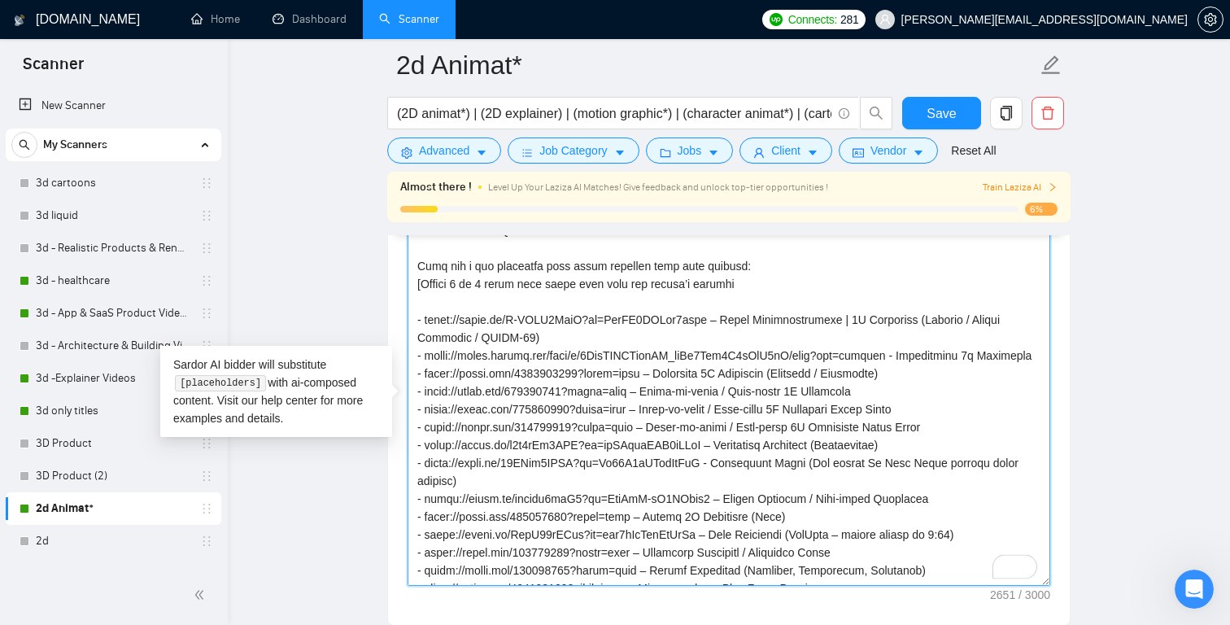
click at [980, 355] on textarea "Cover letter template:" at bounding box center [729, 403] width 643 height 366
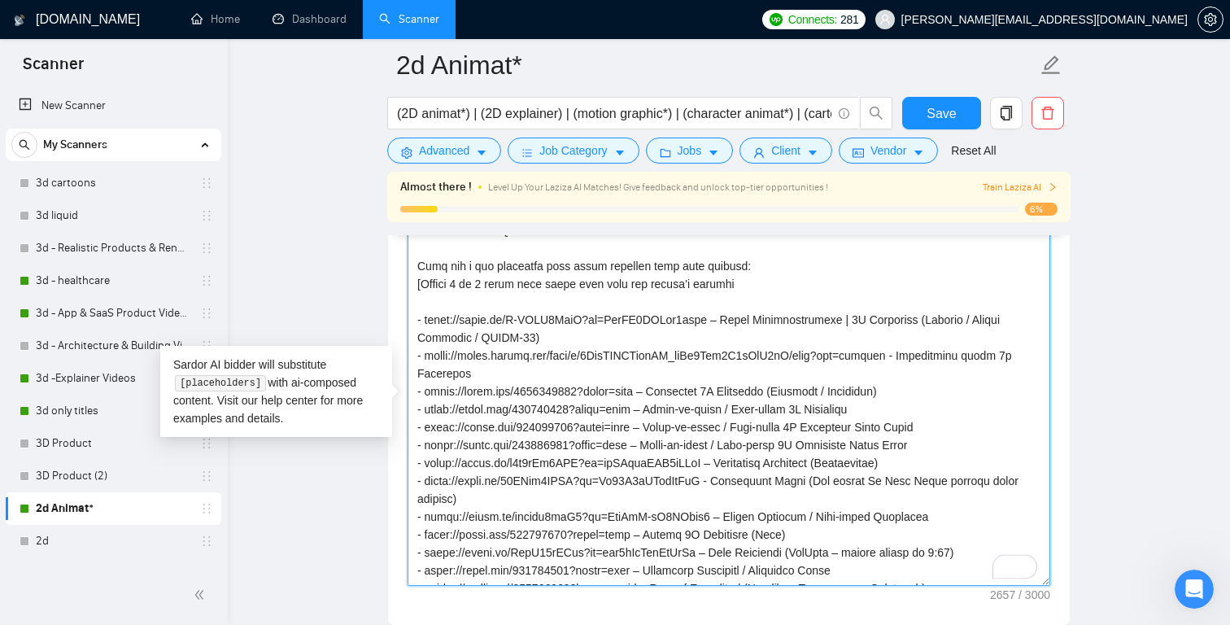
click at [671, 380] on textarea "Cover letter template:" at bounding box center [729, 403] width 643 height 366
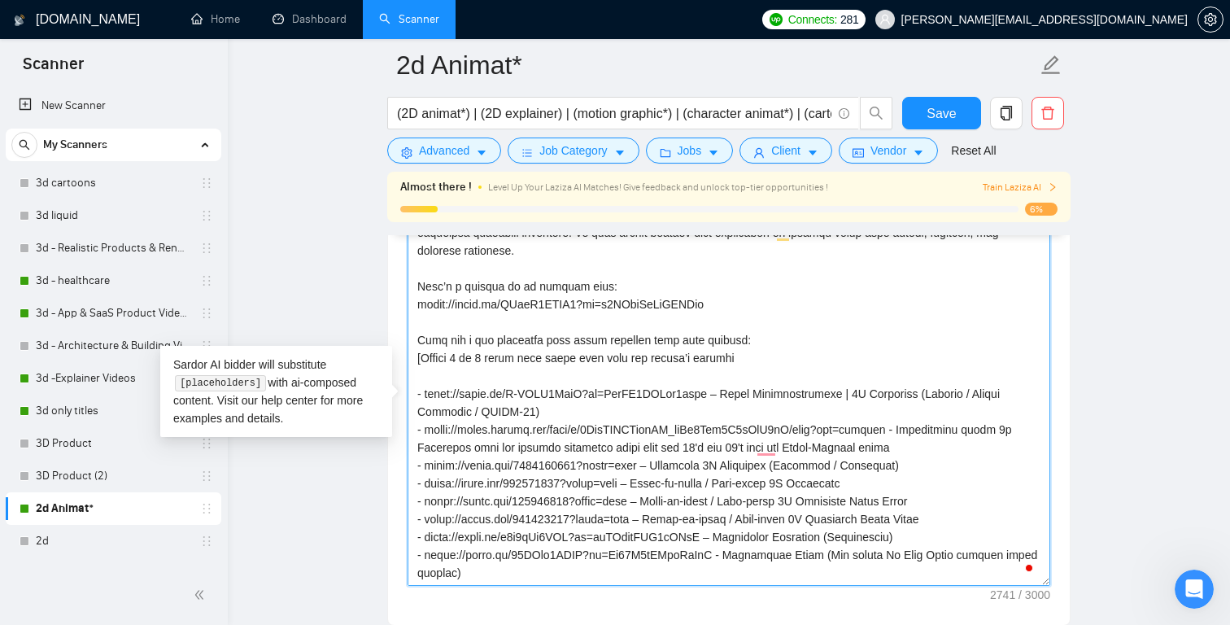
scroll to position [108, 0]
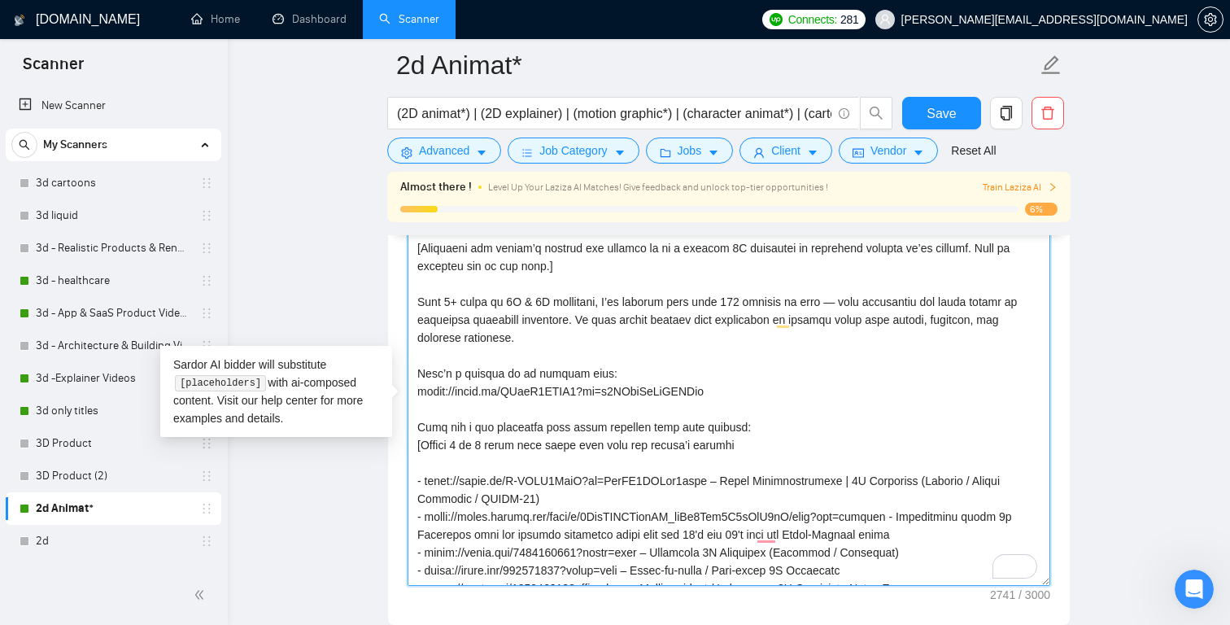
click at [751, 388] on textarea "Cover letter template:" at bounding box center [729, 403] width 643 height 366
click at [420, 391] on textarea "Cover letter template:" at bounding box center [729, 403] width 643 height 366
drag, startPoint x: 424, startPoint y: 390, endPoint x: 409, endPoint y: 390, distance: 14.6
click at [409, 390] on textarea "Cover letter template:" at bounding box center [729, 403] width 643 height 366
click at [743, 394] on textarea "Cover letter template:" at bounding box center [729, 403] width 643 height 366
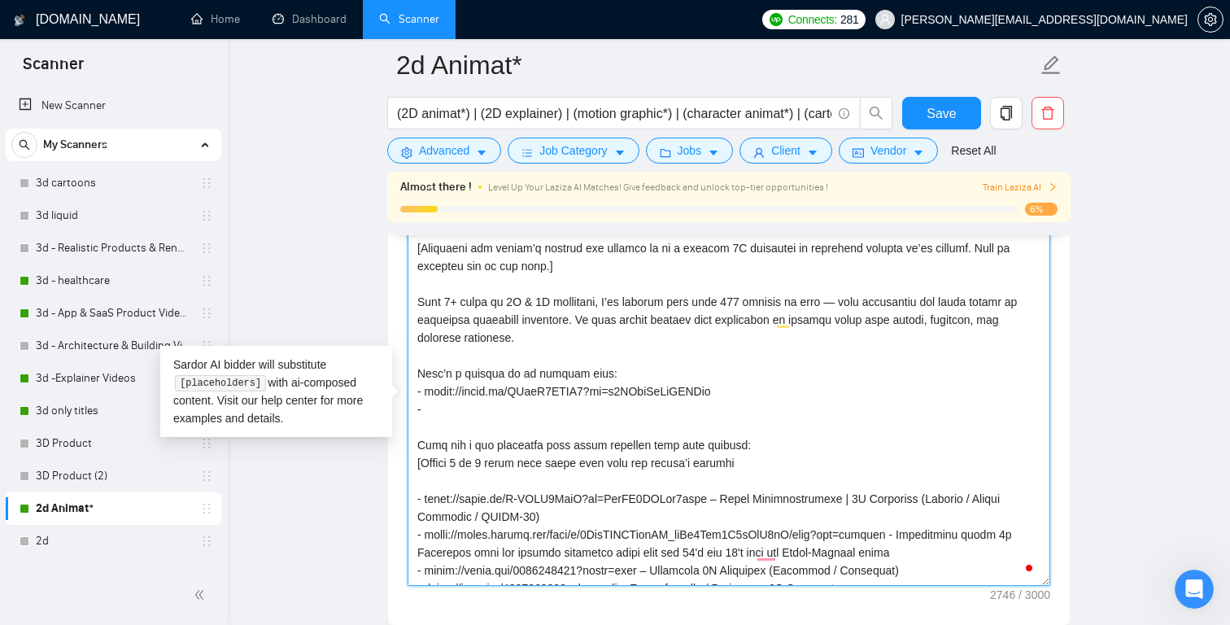
paste textarea "https://drive.google.com/file/d/1qM6esbta5yS6n3Ry5oAwyHZjnNnxah86/view?usp=driv…"
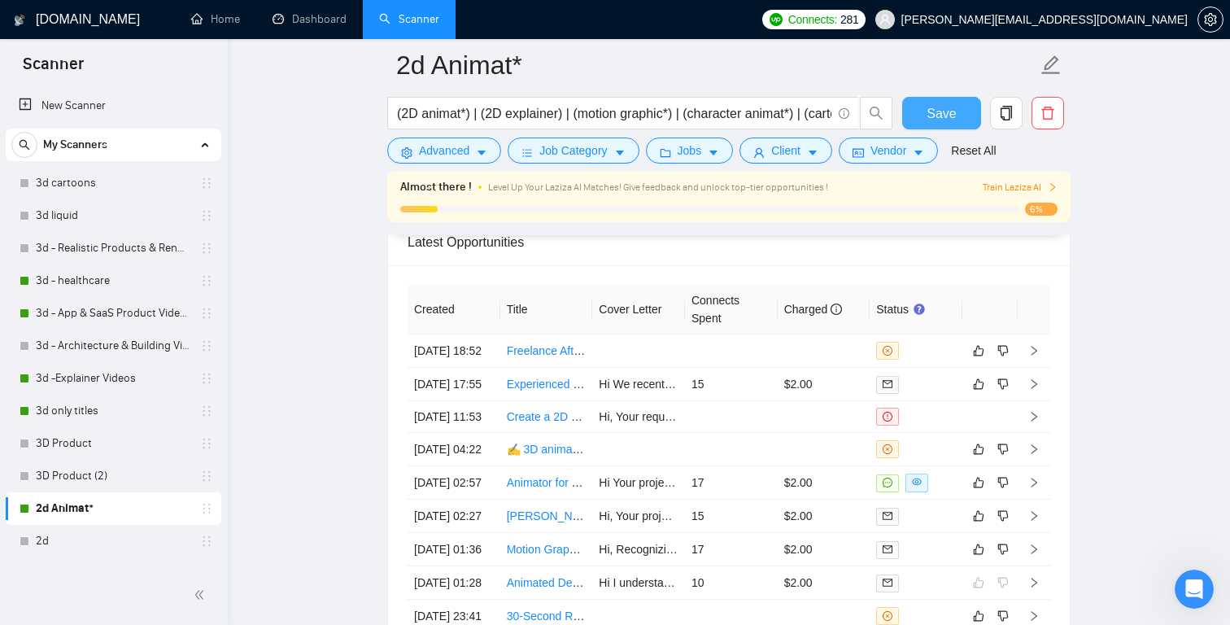
type textarea "[Say "Hi" and add a name if there is such, if not - leave just "Hi"] [Recognize…"
click at [928, 123] on button "Save" at bounding box center [941, 113] width 79 height 33
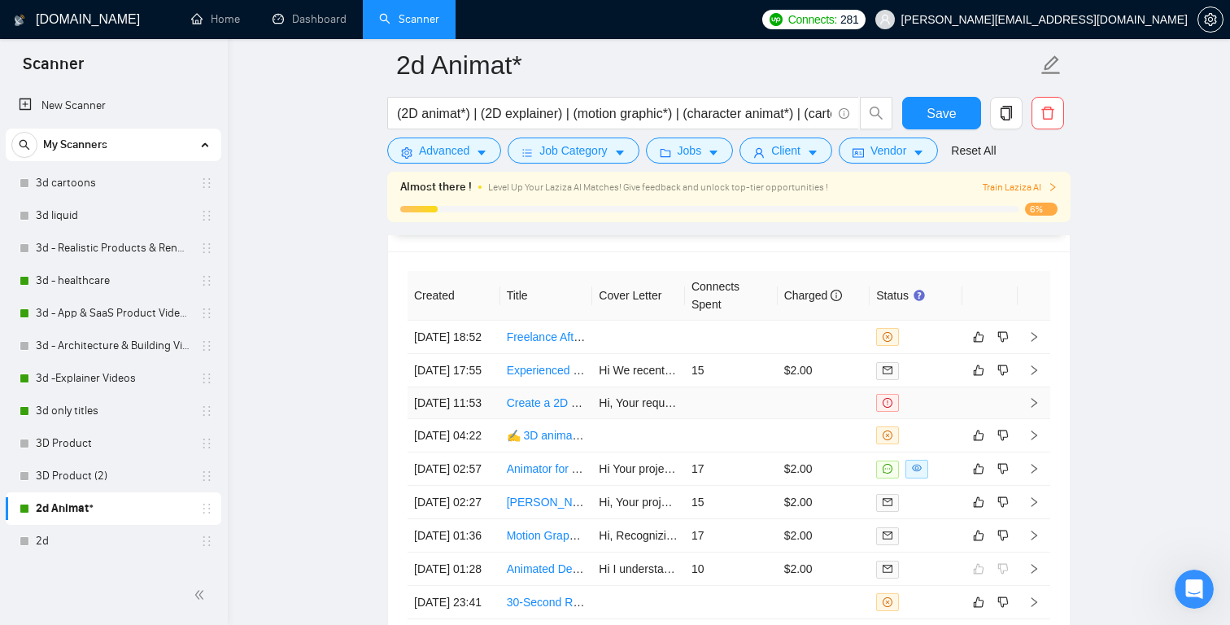
click at [1030, 409] on icon "right" at bounding box center [1034, 402] width 11 height 11
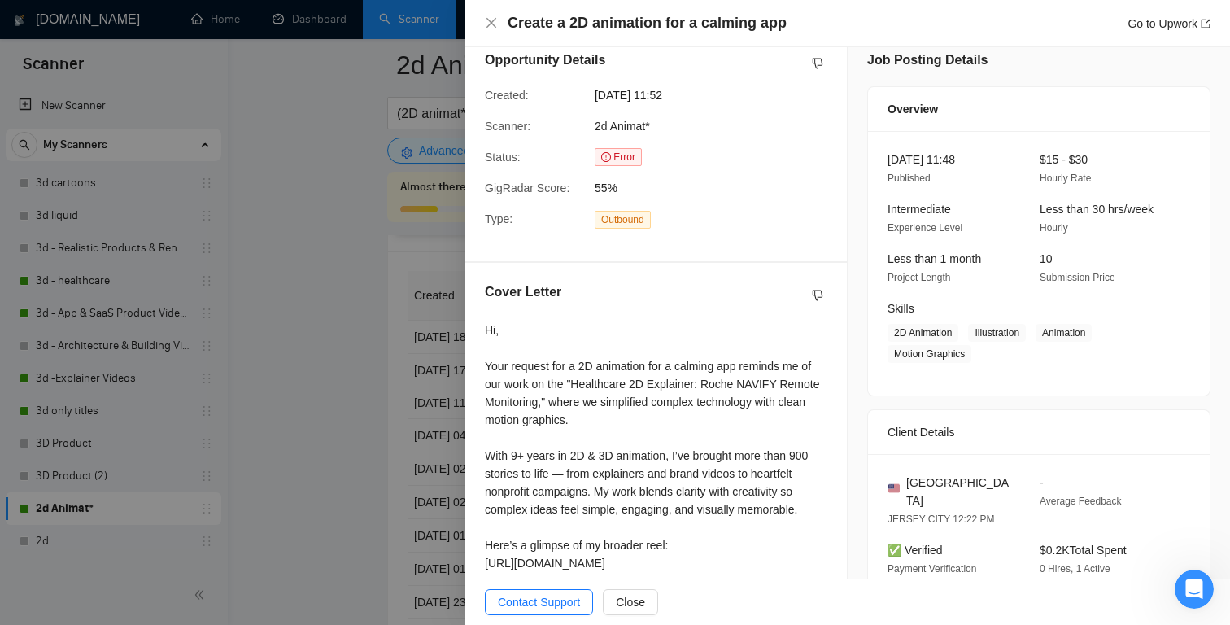
scroll to position [534, 0]
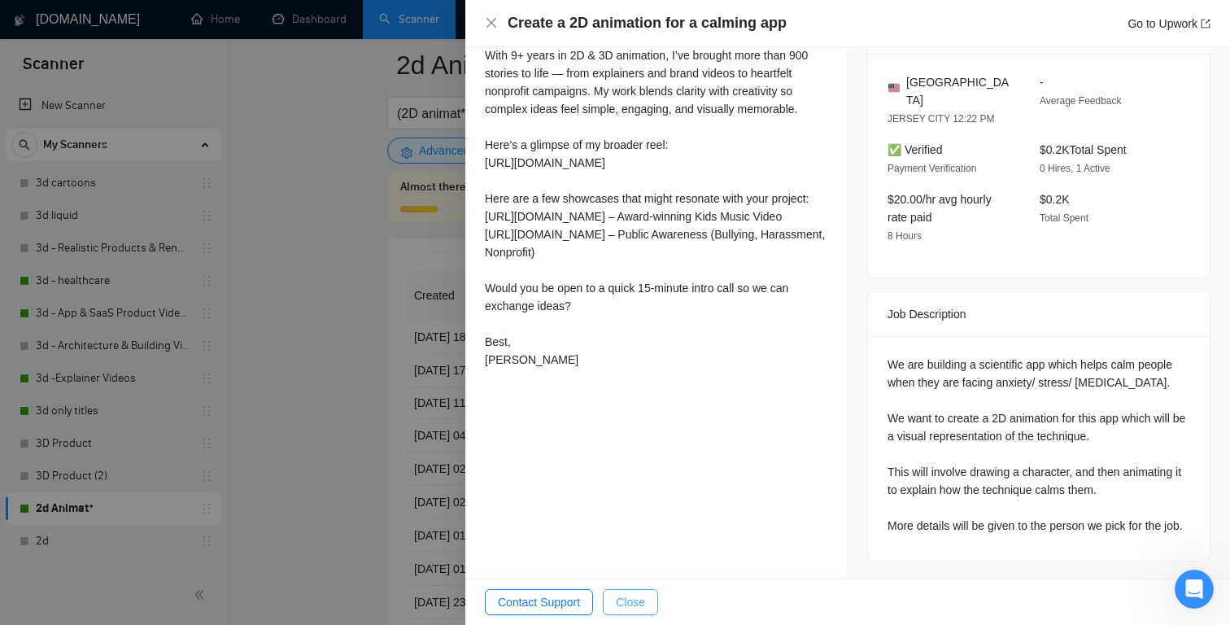
click at [627, 599] on span "Close" at bounding box center [630, 602] width 29 height 18
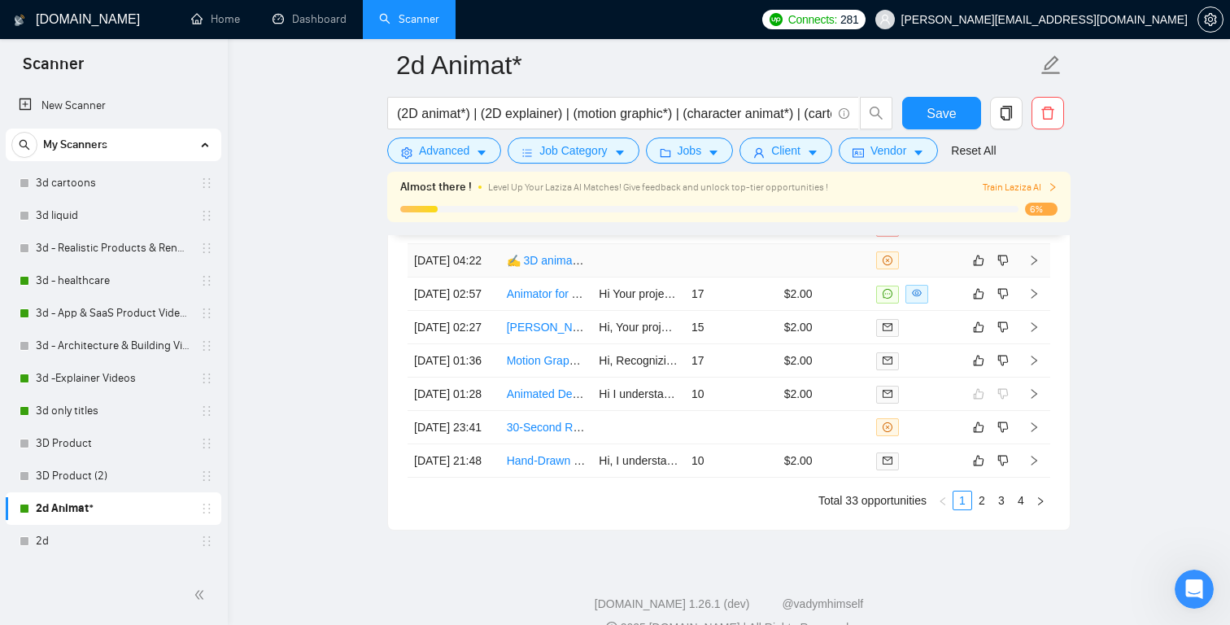
scroll to position [4360, 0]
click at [976, 269] on icon "like" at bounding box center [978, 262] width 11 height 13
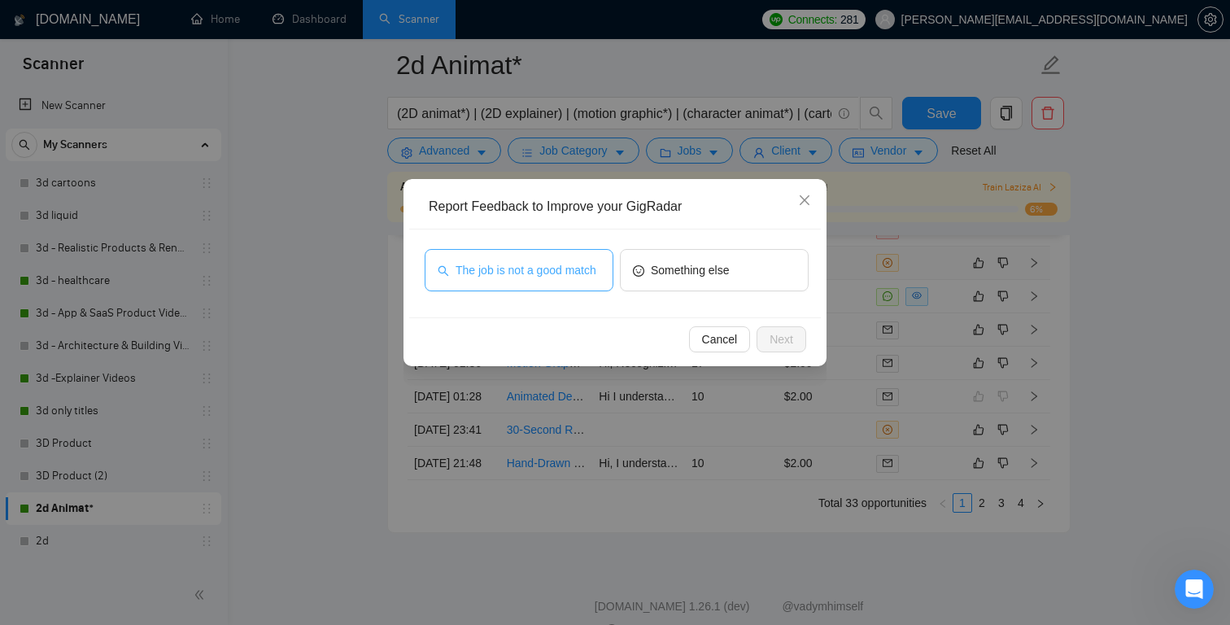
click at [539, 265] on span "The job is not a good match" at bounding box center [526, 270] width 141 height 18
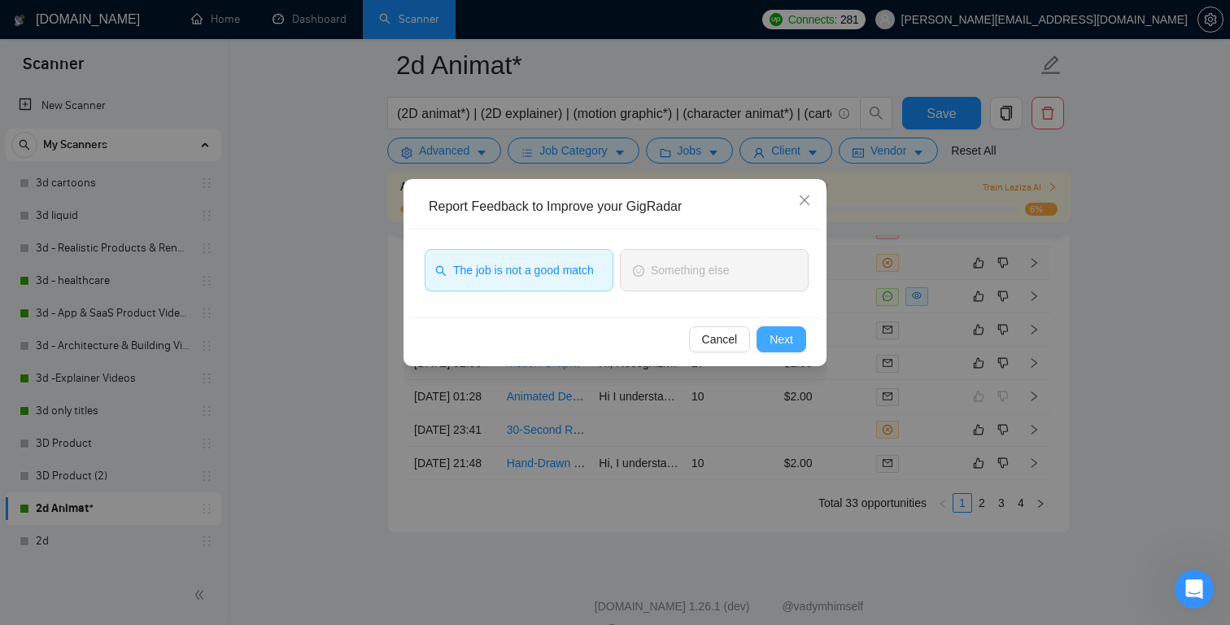
click at [785, 331] on span "Next" at bounding box center [782, 339] width 24 height 18
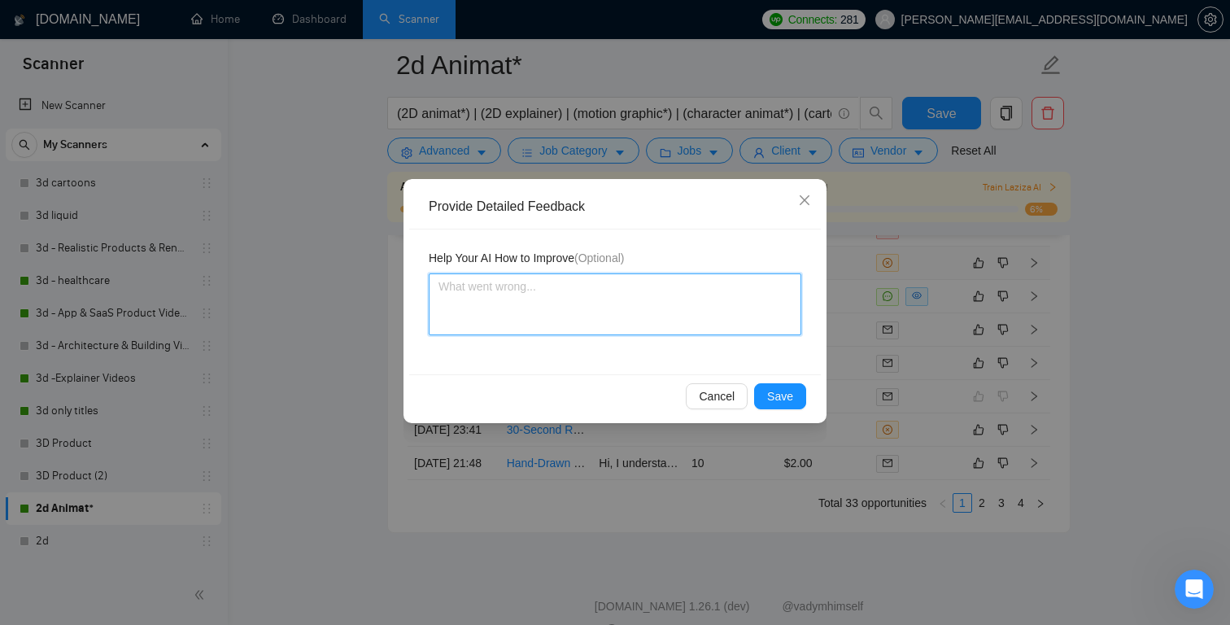
click at [642, 311] on textarea at bounding box center [615, 304] width 373 height 62
type textarea "Y"
type textarea "Yo"
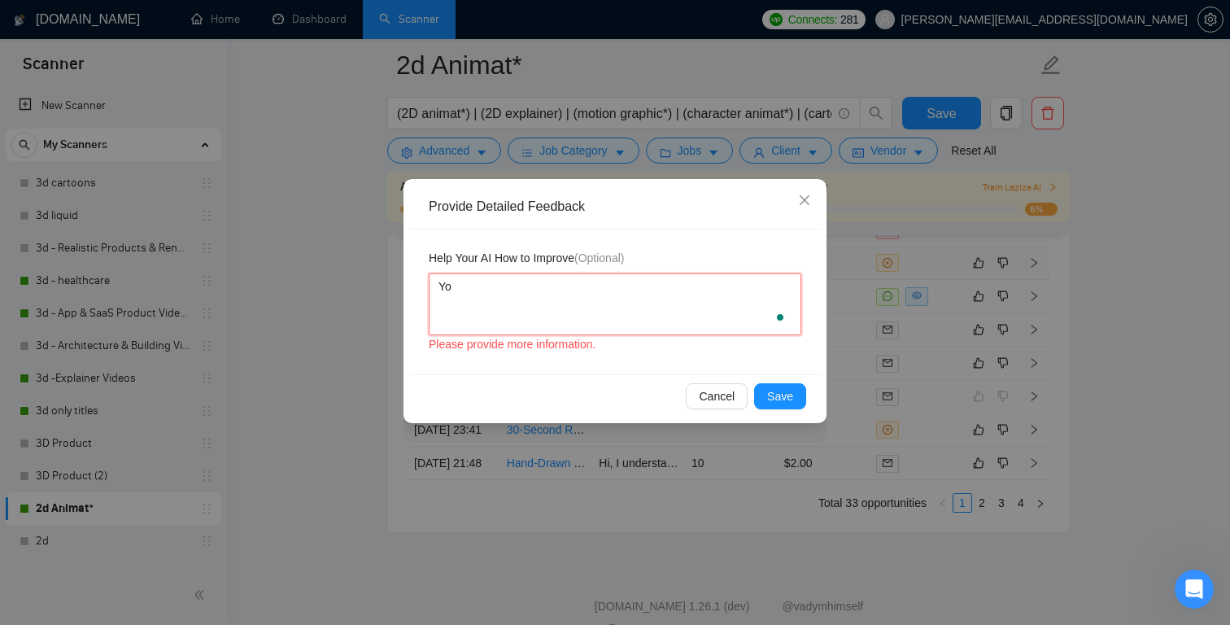
type textarea "You"
type textarea "Yo"
type textarea "Y"
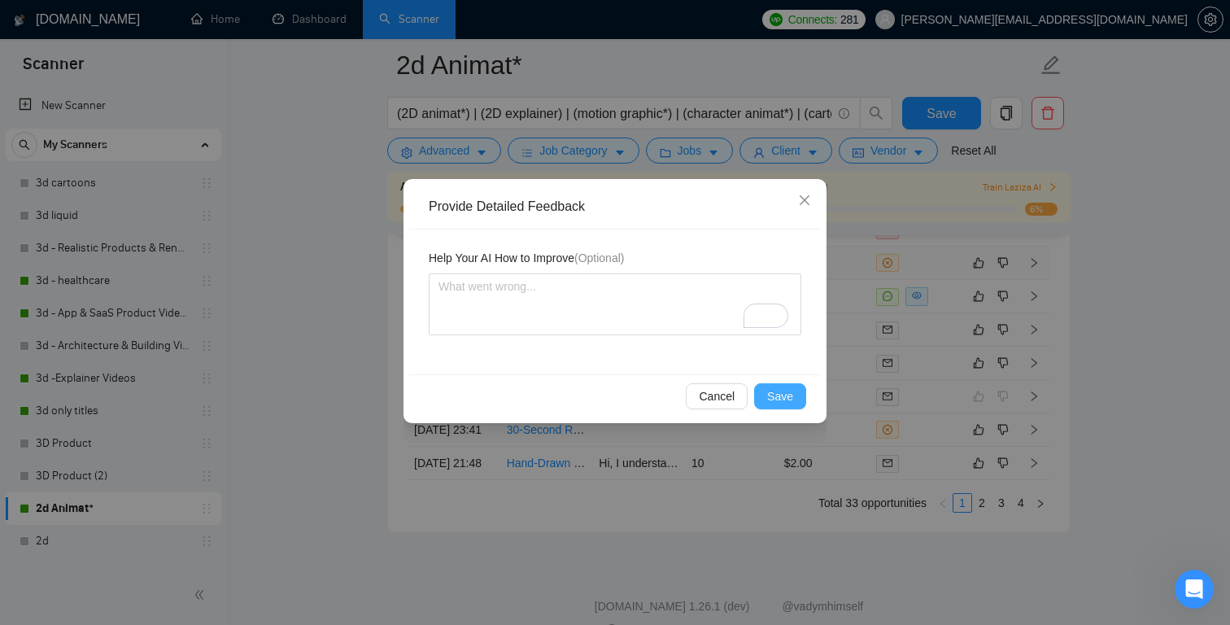
click at [779, 391] on span "Save" at bounding box center [780, 396] width 26 height 18
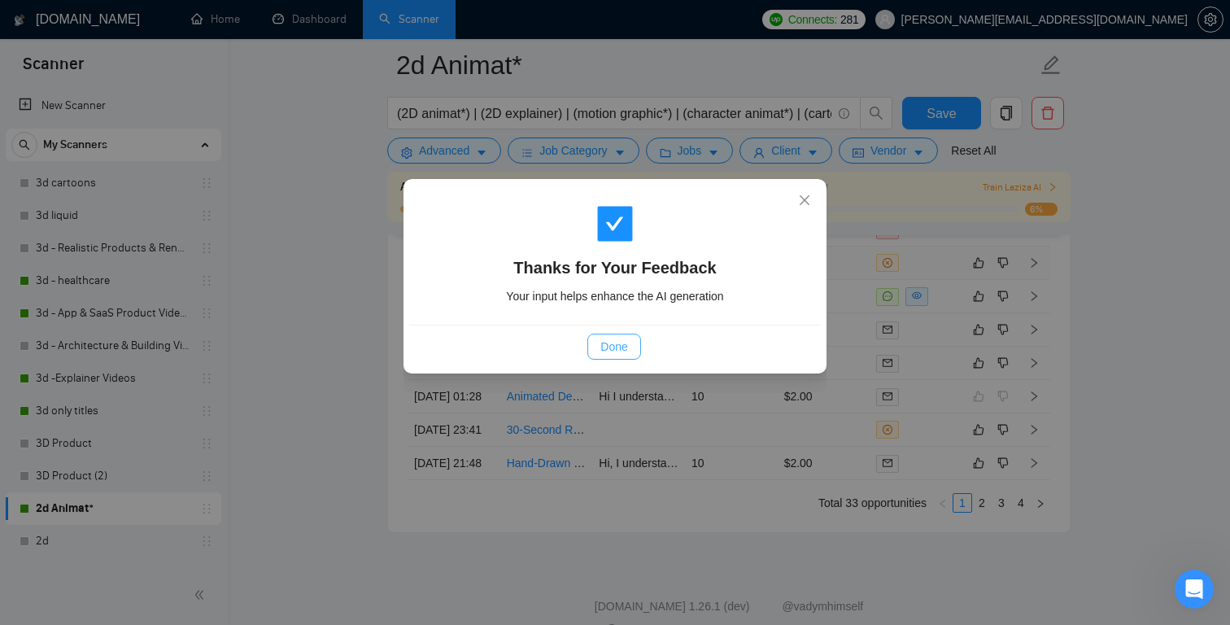
click at [624, 346] on span "Done" at bounding box center [614, 347] width 27 height 18
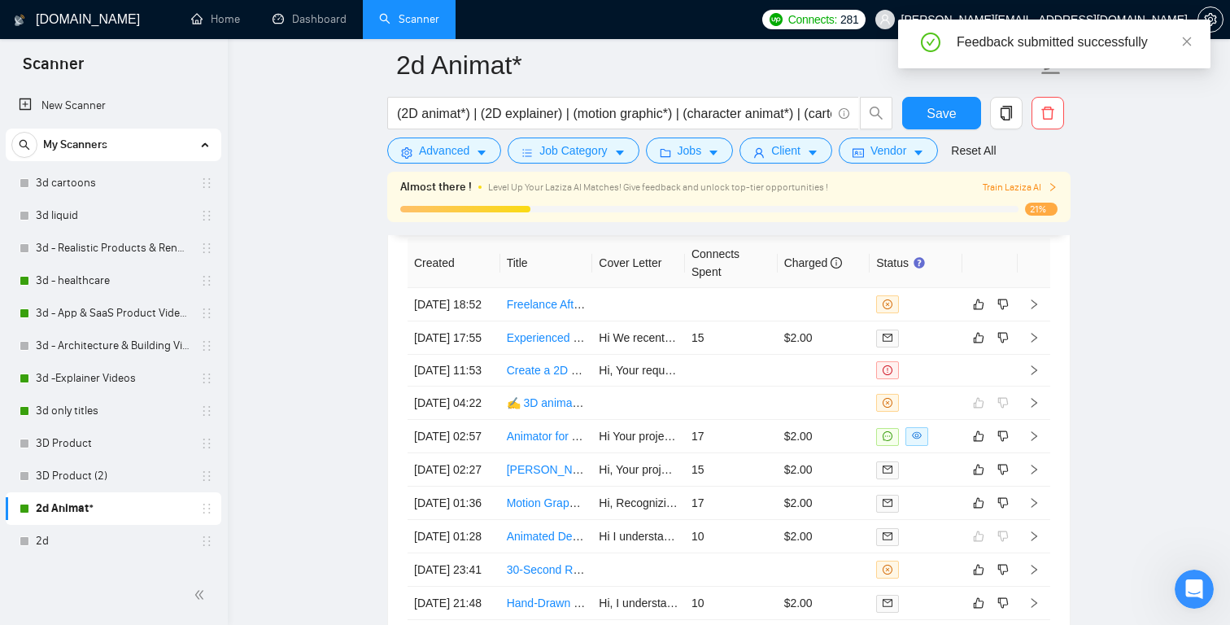
scroll to position [4229, 0]
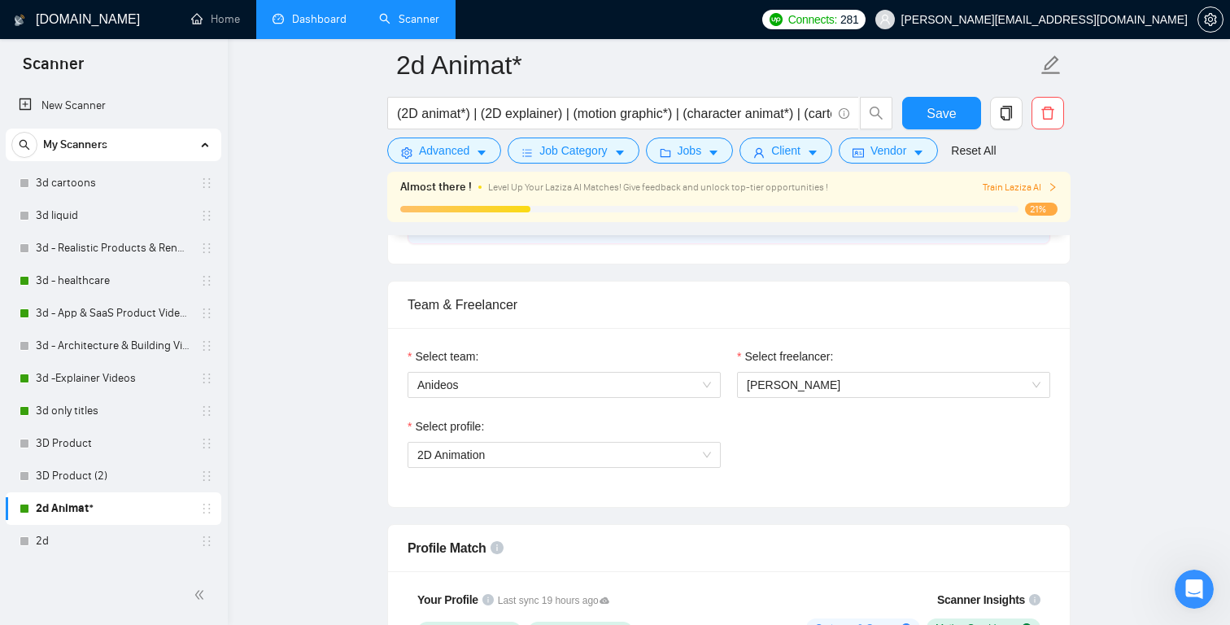
click at [312, 19] on link "Dashboard" at bounding box center [310, 19] width 74 height 14
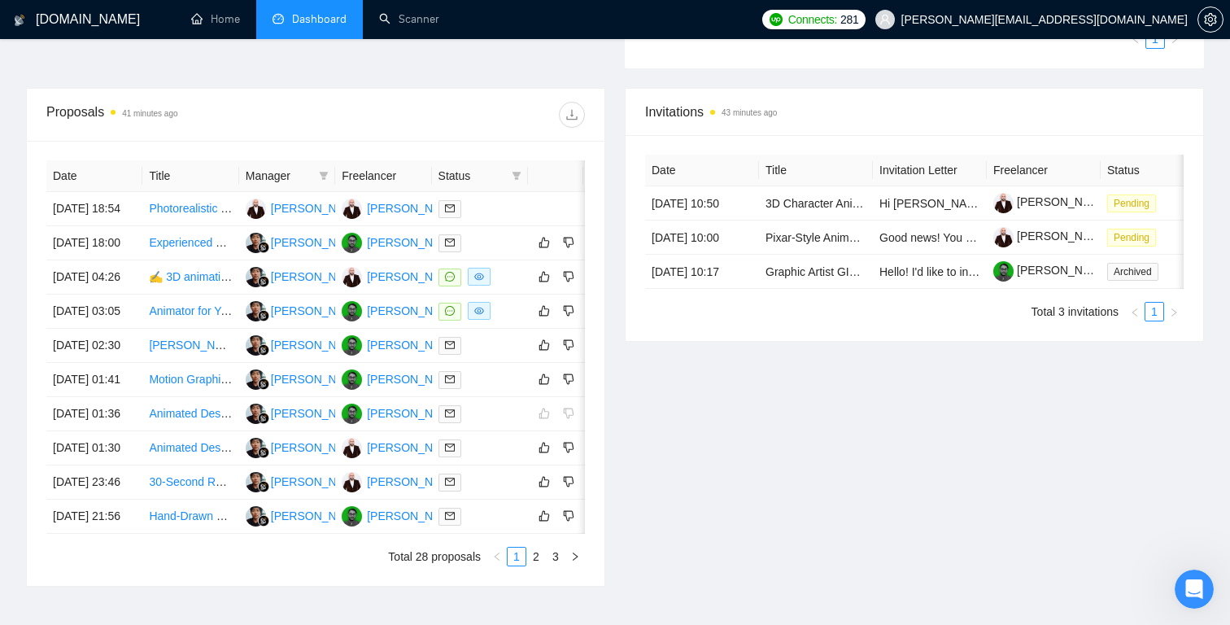
scroll to position [563, 0]
click at [186, 250] on link "Experienced 2D Animator Needed for Exciting Project" at bounding box center [284, 243] width 270 height 13
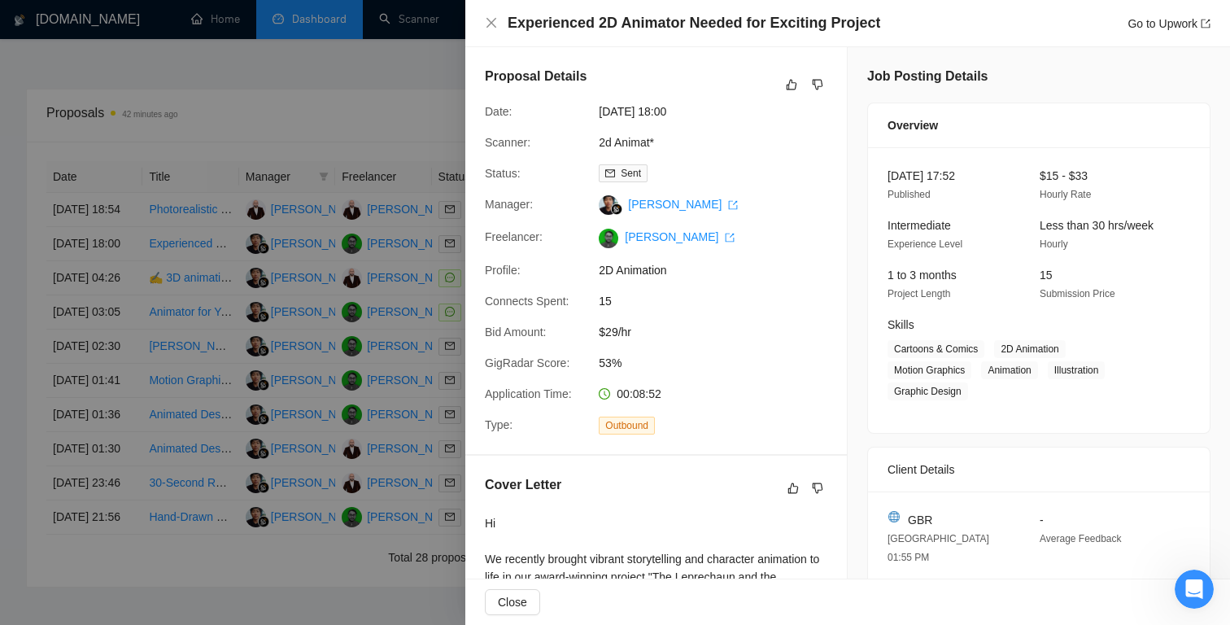
click at [397, 131] on div at bounding box center [615, 312] width 1230 height 625
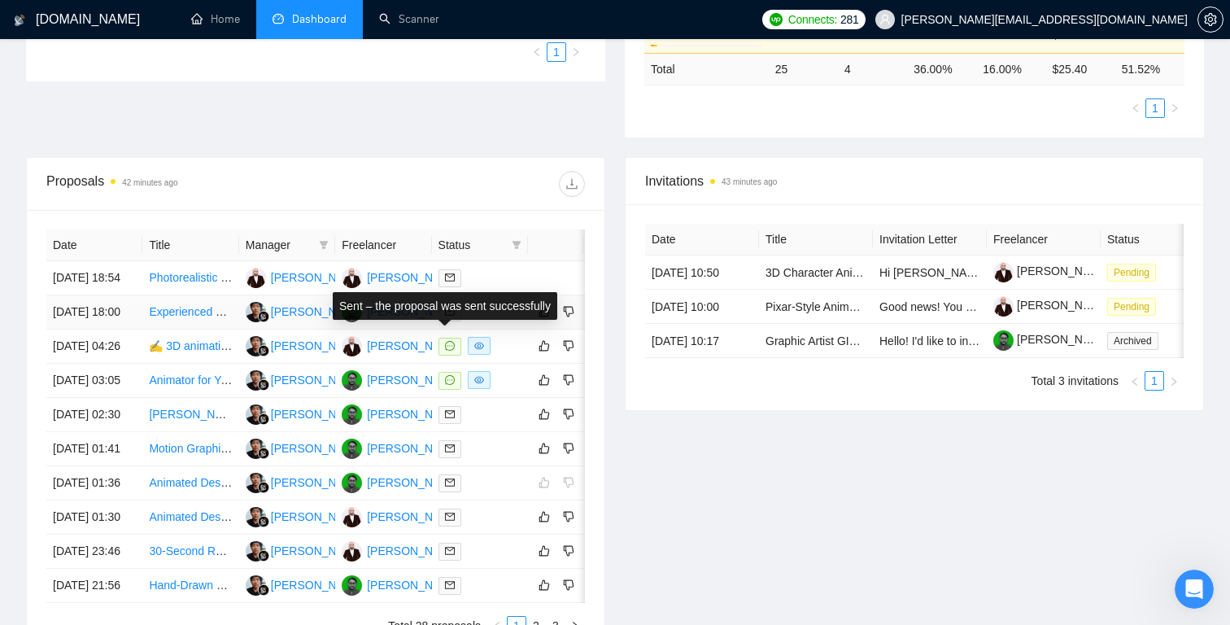
scroll to position [482, 0]
